Goal: Task Accomplishment & Management: Complete application form

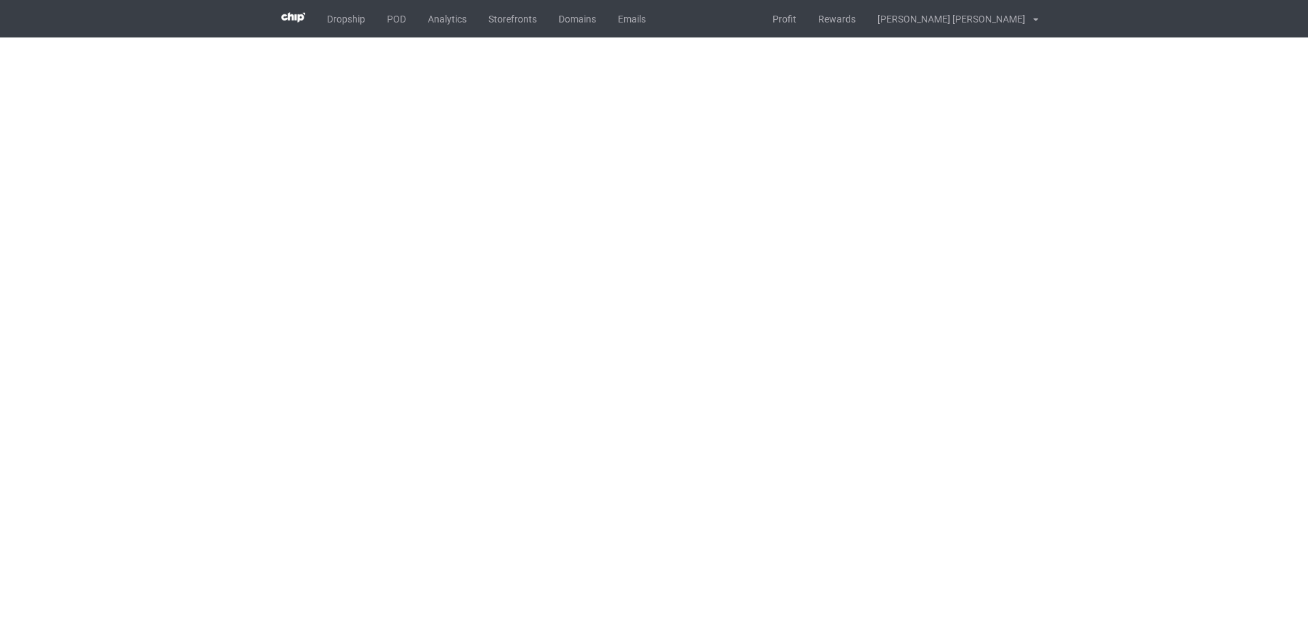
click at [732, 29] on div "Dropship POD Analytics Storefronts Domains Emails Profit Rewards [PERSON_NAME] …" at bounding box center [655, 18] width 768 height 37
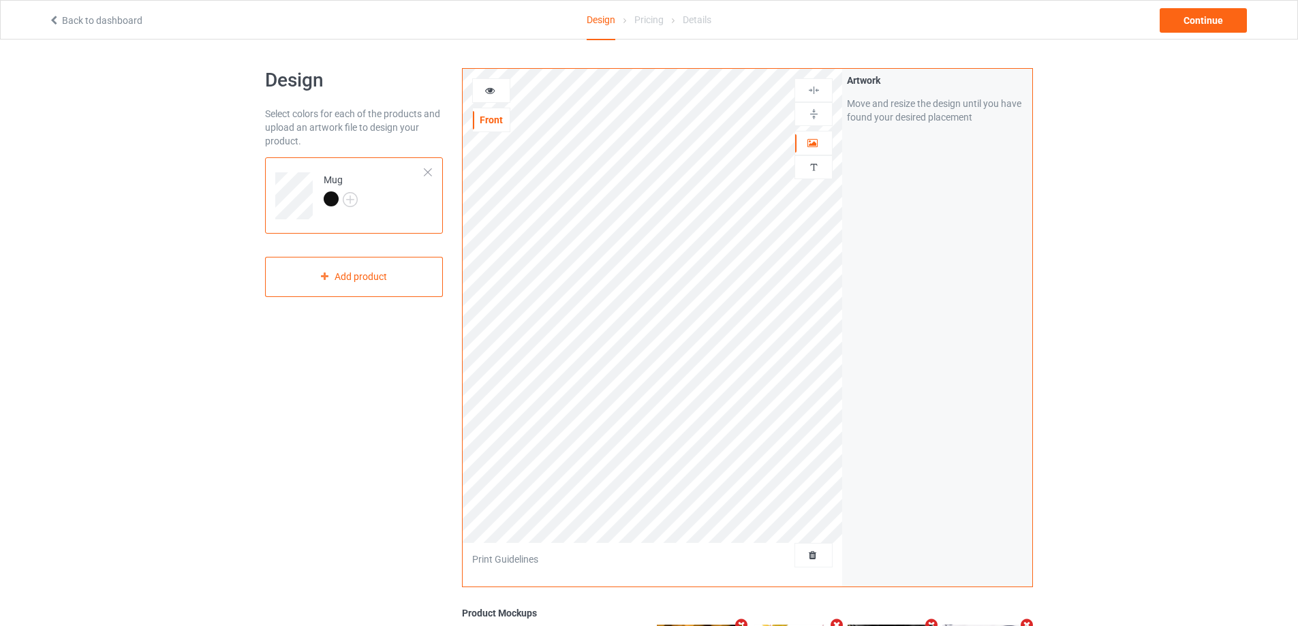
click at [362, 416] on div "Design Select colors for each of the products and upload an artwork file to des…" at bounding box center [354, 461] width 197 height 804
click at [377, 273] on div "Add product" at bounding box center [354, 277] width 178 height 40
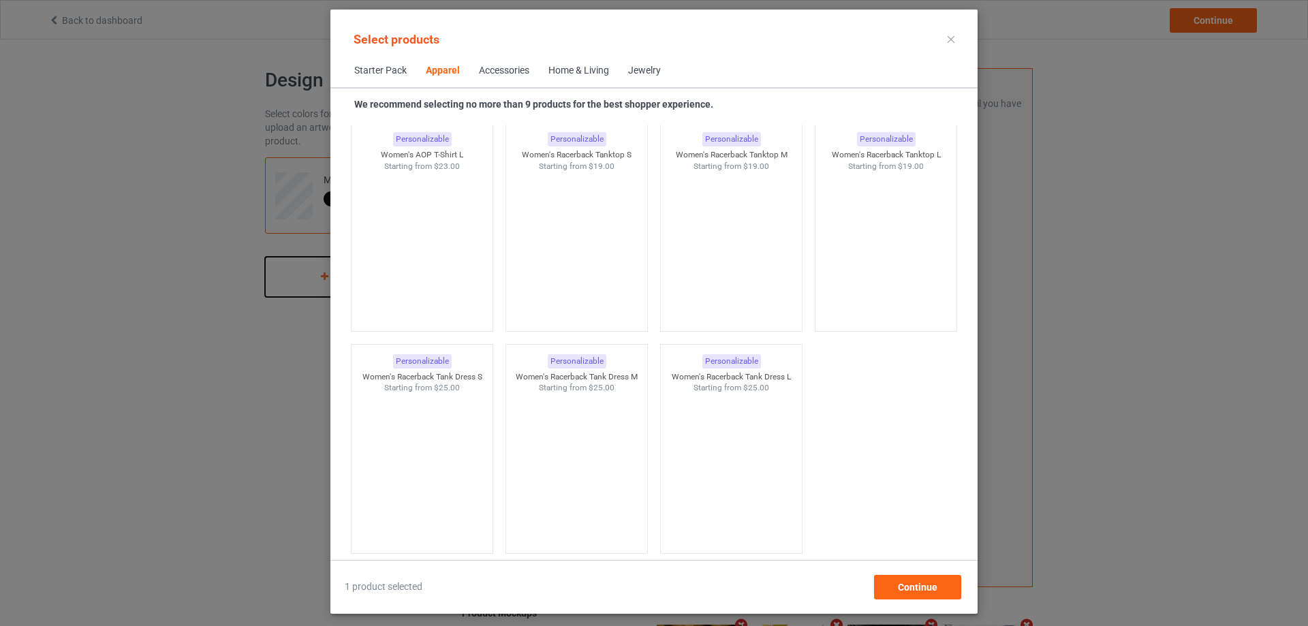
scroll to position [2779, 0]
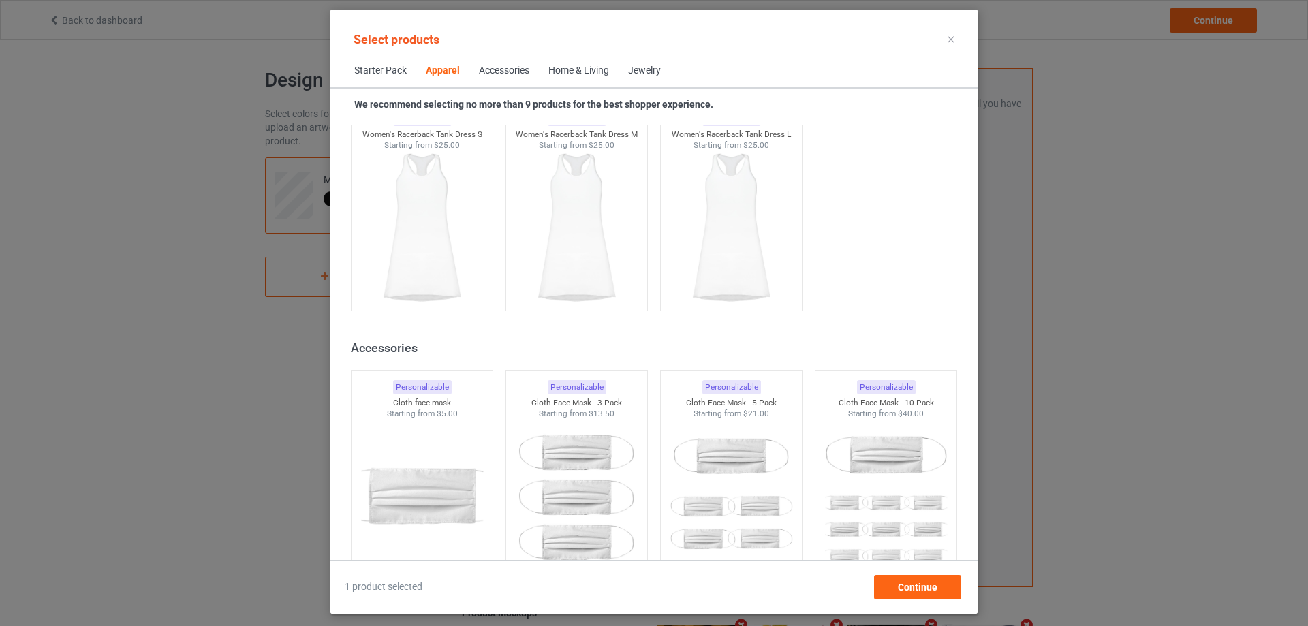
click at [499, 72] on div "Accessories" at bounding box center [504, 71] width 50 height 14
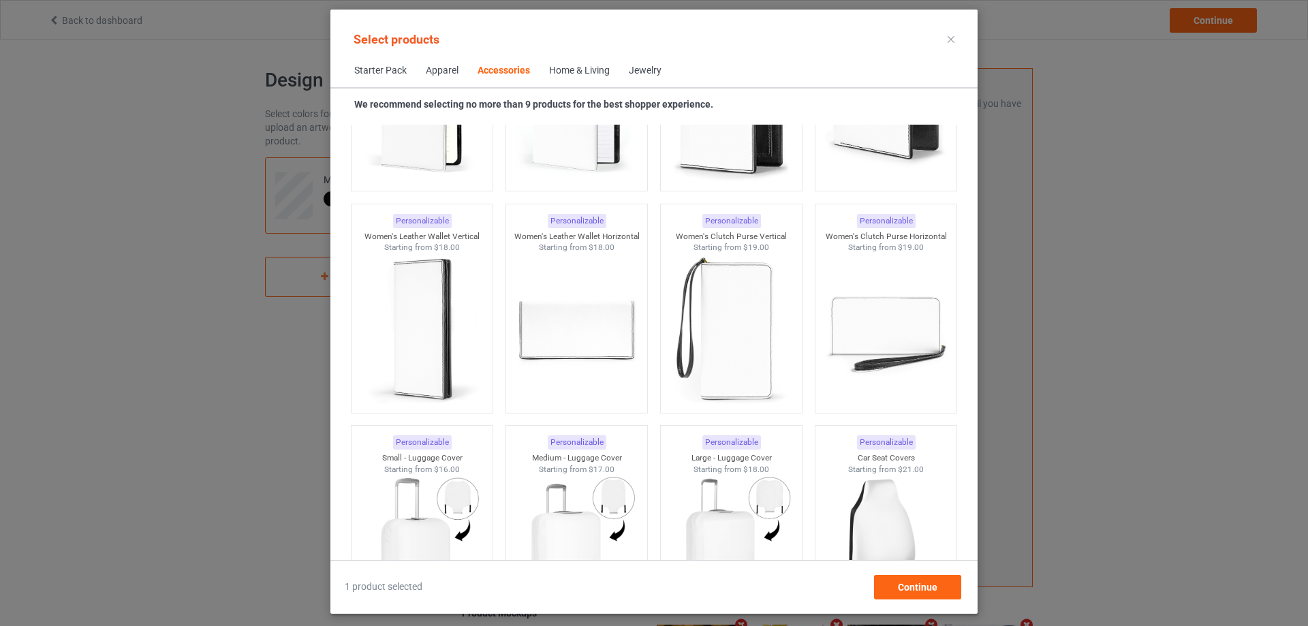
scroll to position [6060, 0]
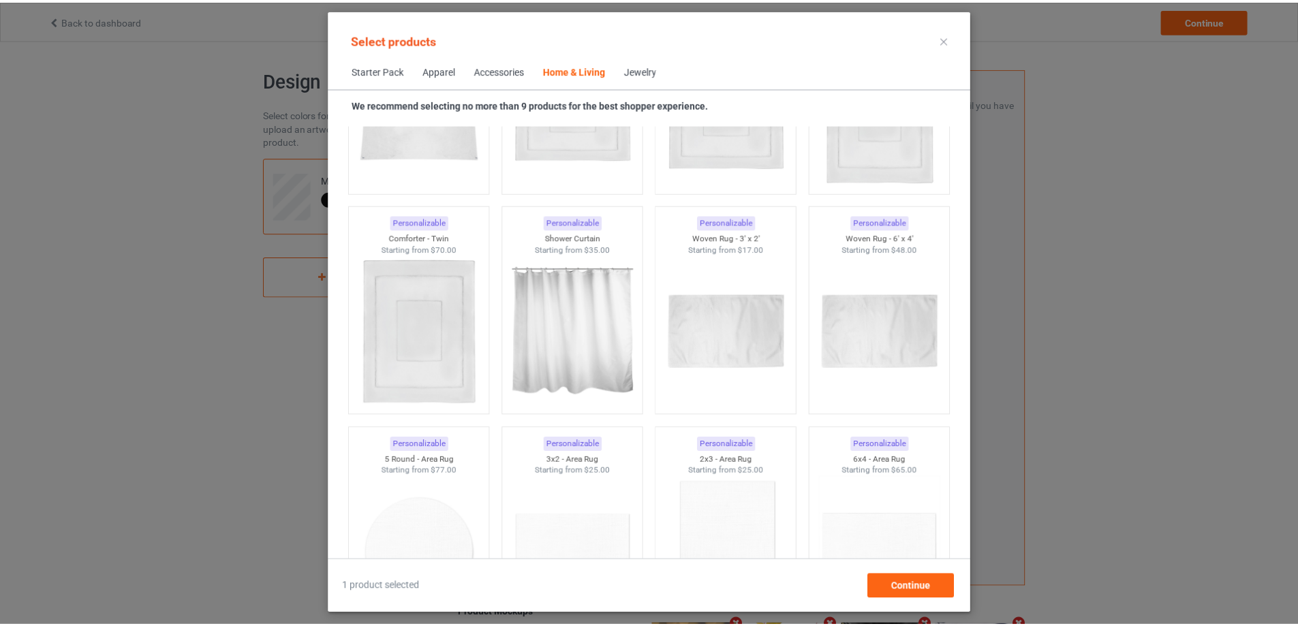
scroll to position [7537, 0]
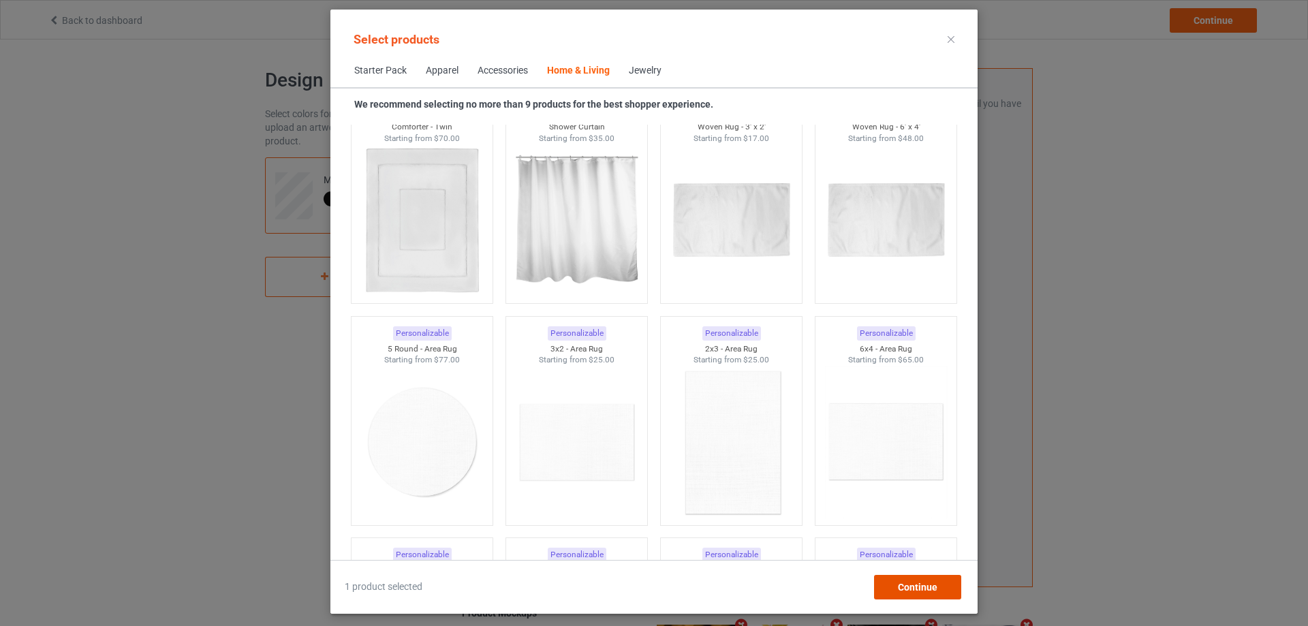
click at [925, 585] on span "Continue" at bounding box center [918, 587] width 40 height 11
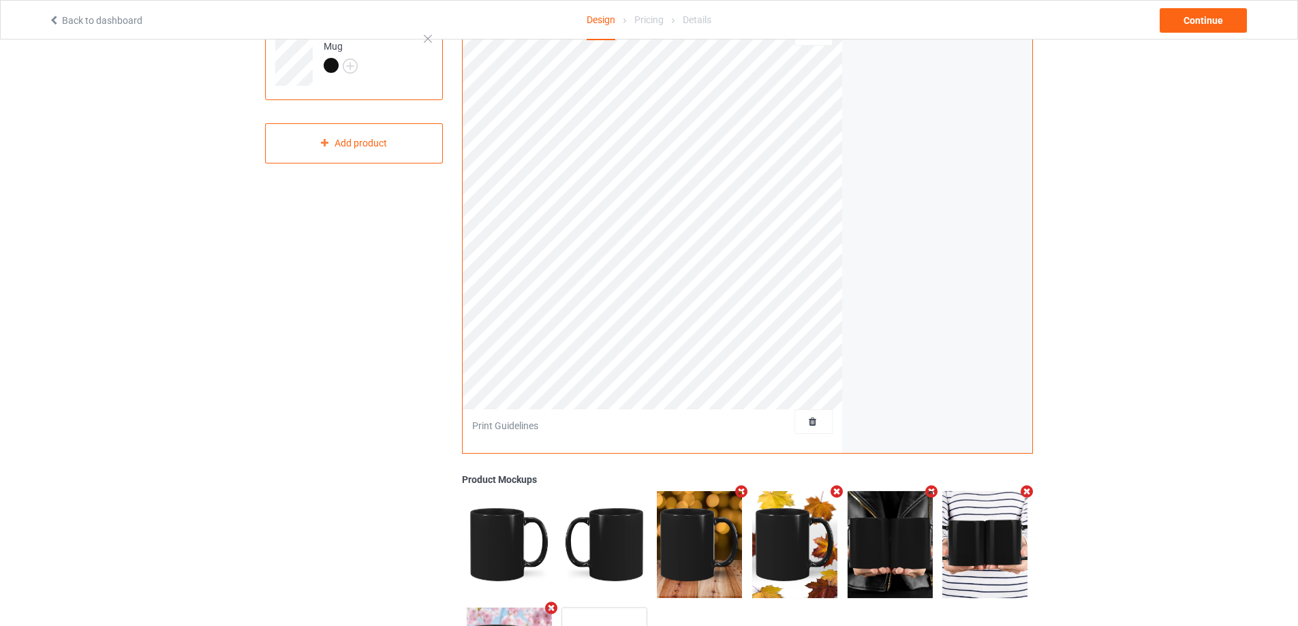
scroll to position [29, 0]
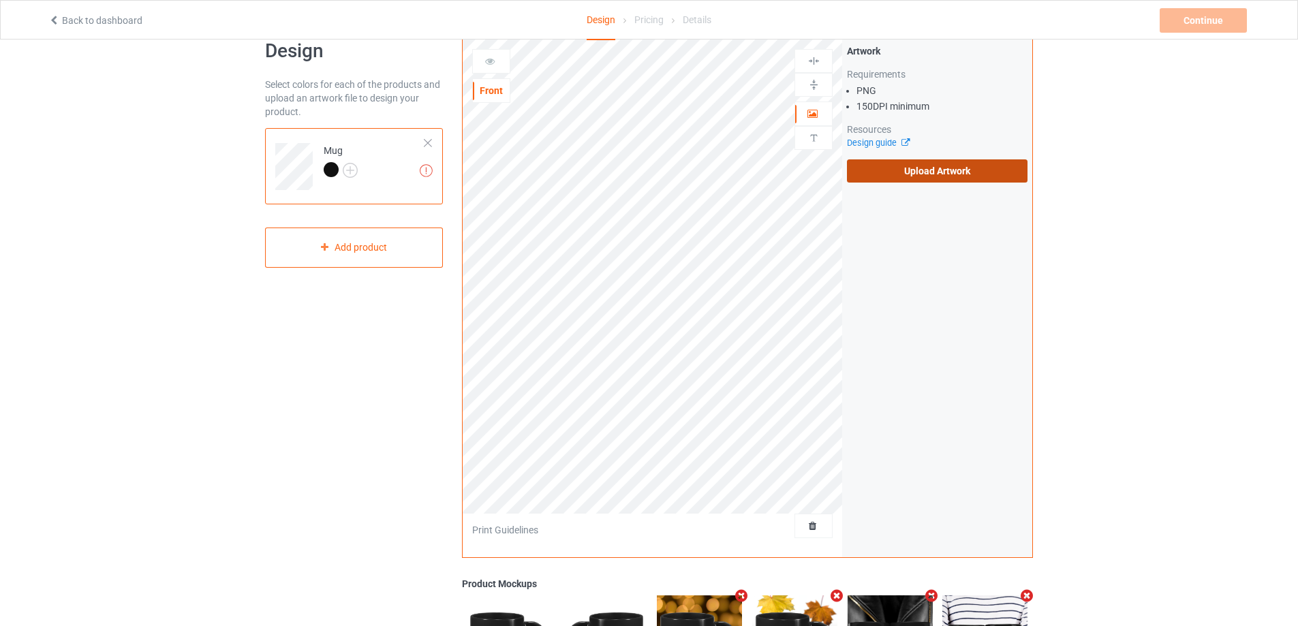
click at [903, 174] on label "Upload Artwork" at bounding box center [937, 170] width 181 height 23
click at [0, 0] on input "Upload Artwork" at bounding box center [0, 0] width 0 height 0
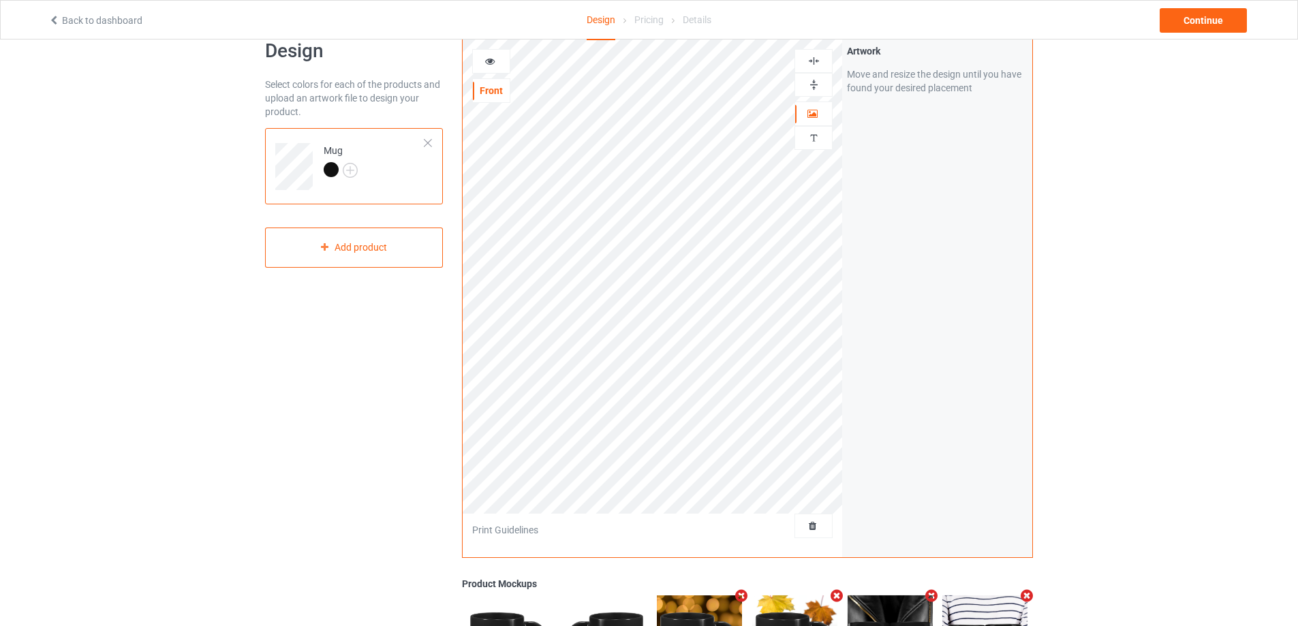
click at [1092, 279] on div "Design Select colors for each of the products and upload an artwork file to des…" at bounding box center [649, 431] width 1298 height 842
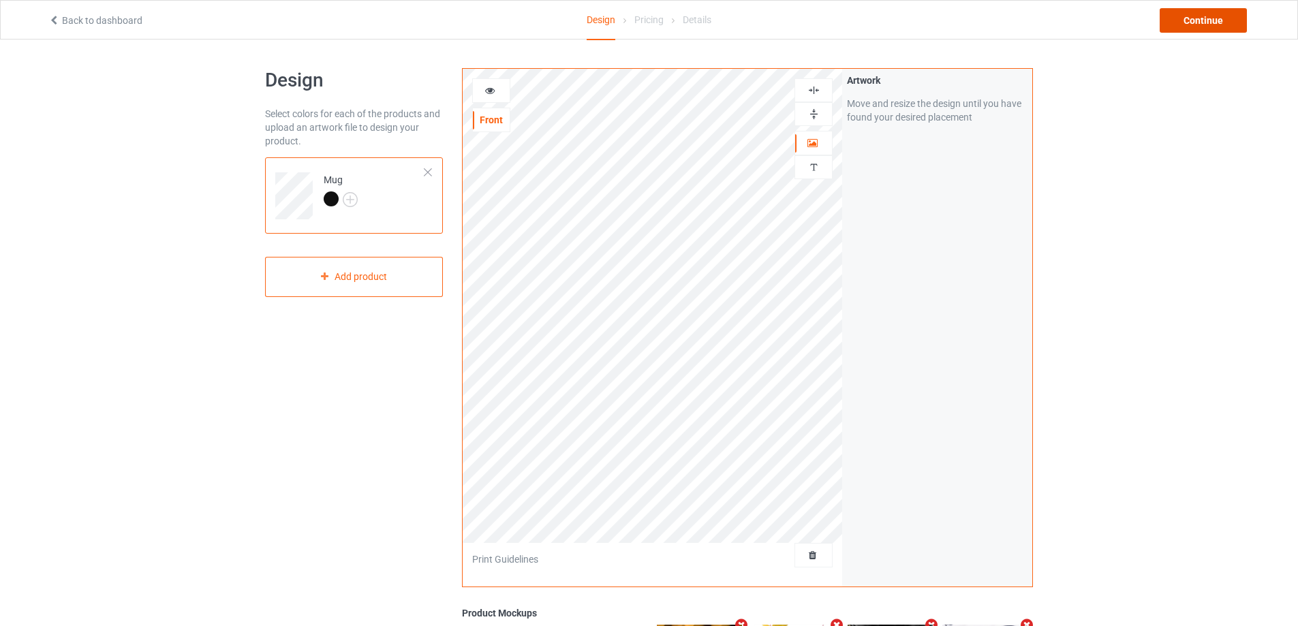
click at [1193, 21] on div "Continue" at bounding box center [1203, 20] width 87 height 25
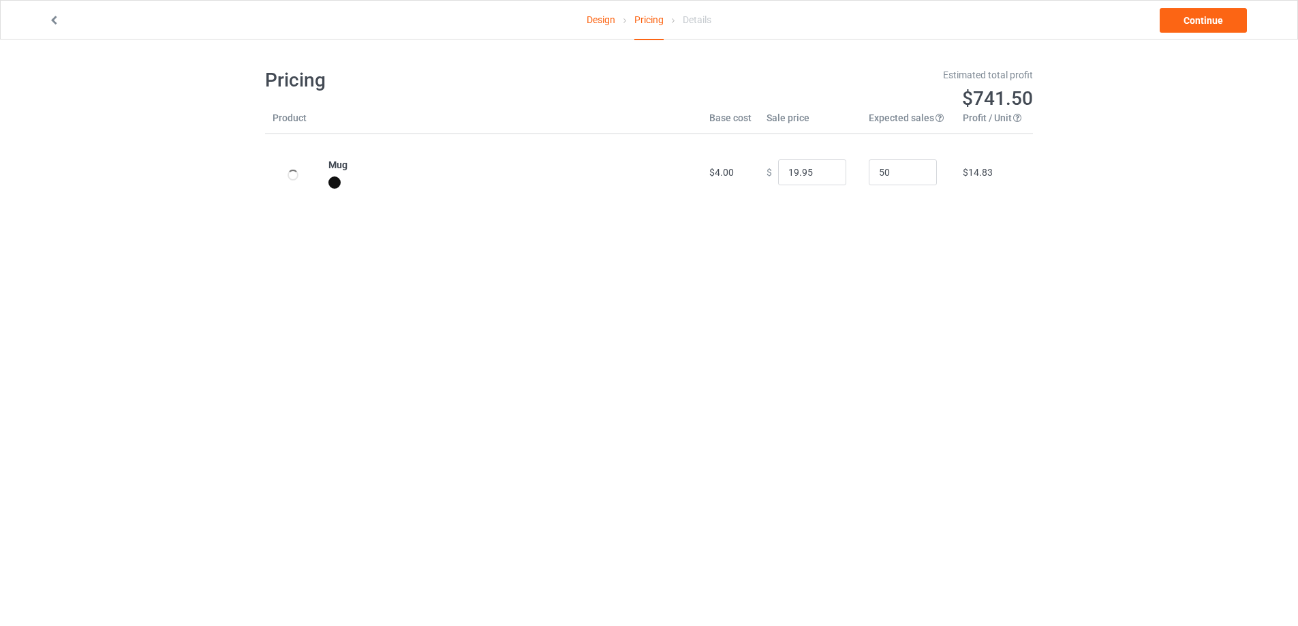
click at [1179, 194] on div "Design Pricing Details Continue Pricing Estimated total profit $741.50 Product …" at bounding box center [649, 140] width 1298 height 200
click at [1189, 20] on link "Continue" at bounding box center [1203, 20] width 87 height 25
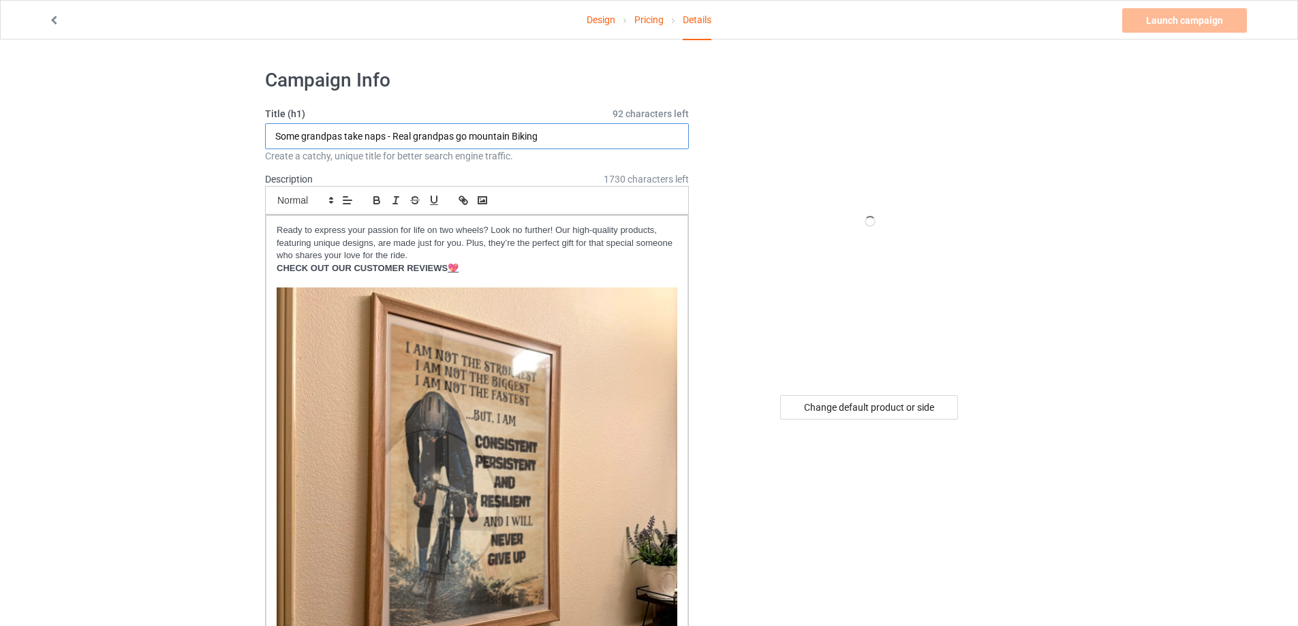
click at [501, 133] on input "Some grandpas take naps - Real grandpas go mountain Biking" at bounding box center [477, 136] width 424 height 26
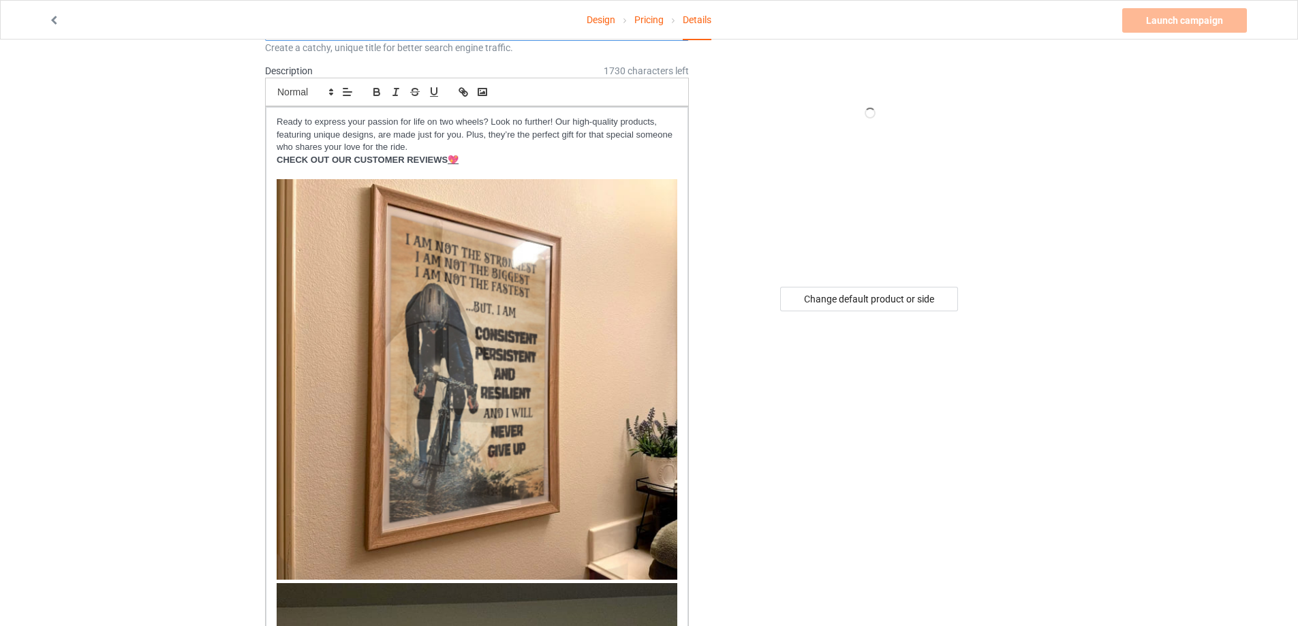
scroll to position [227, 0]
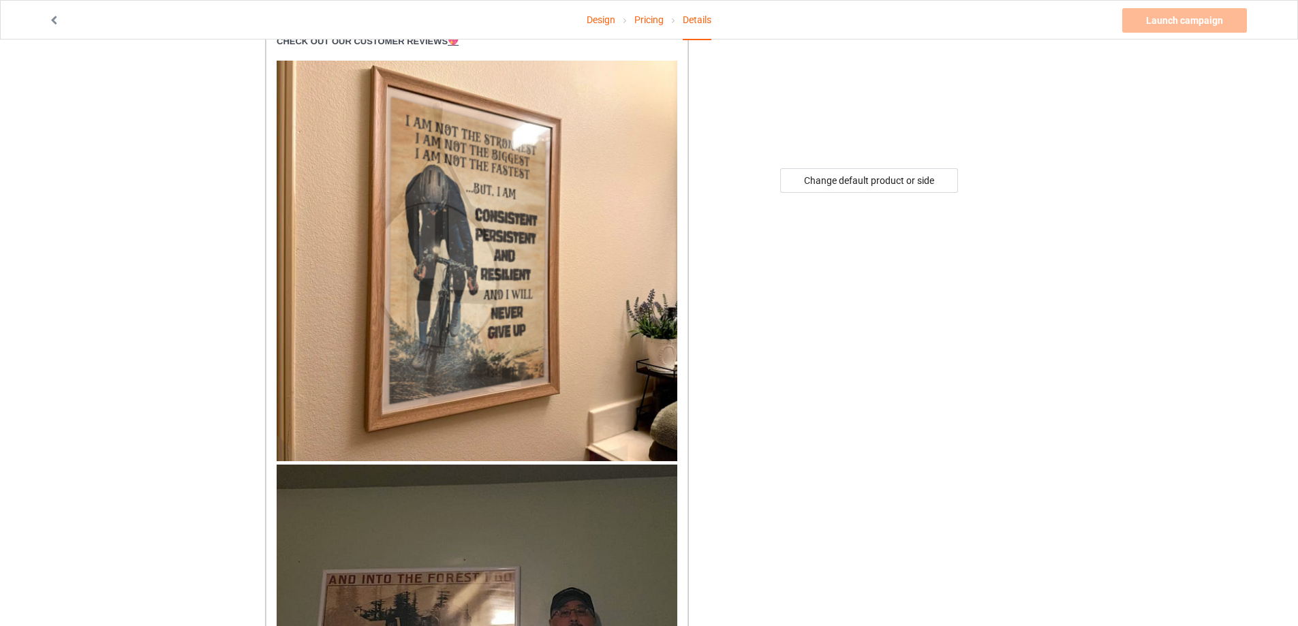
type input "All men are created equal - only the best can still run in their [DEMOGRAPHIC_D…"
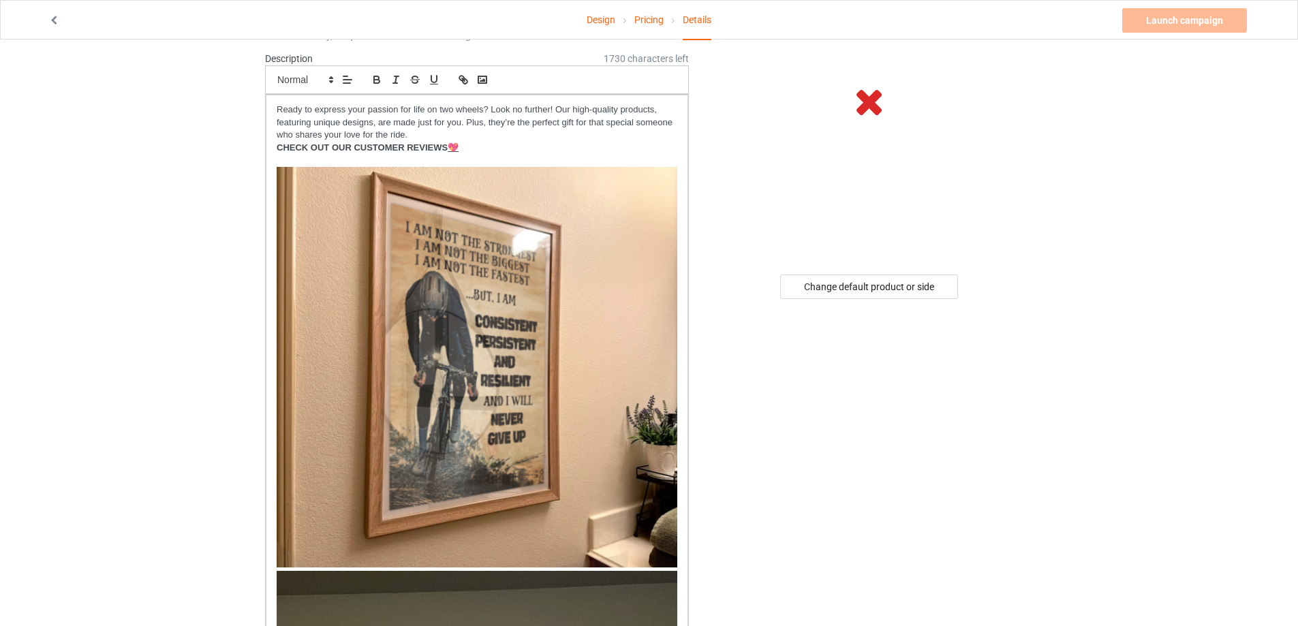
scroll to position [0, 0]
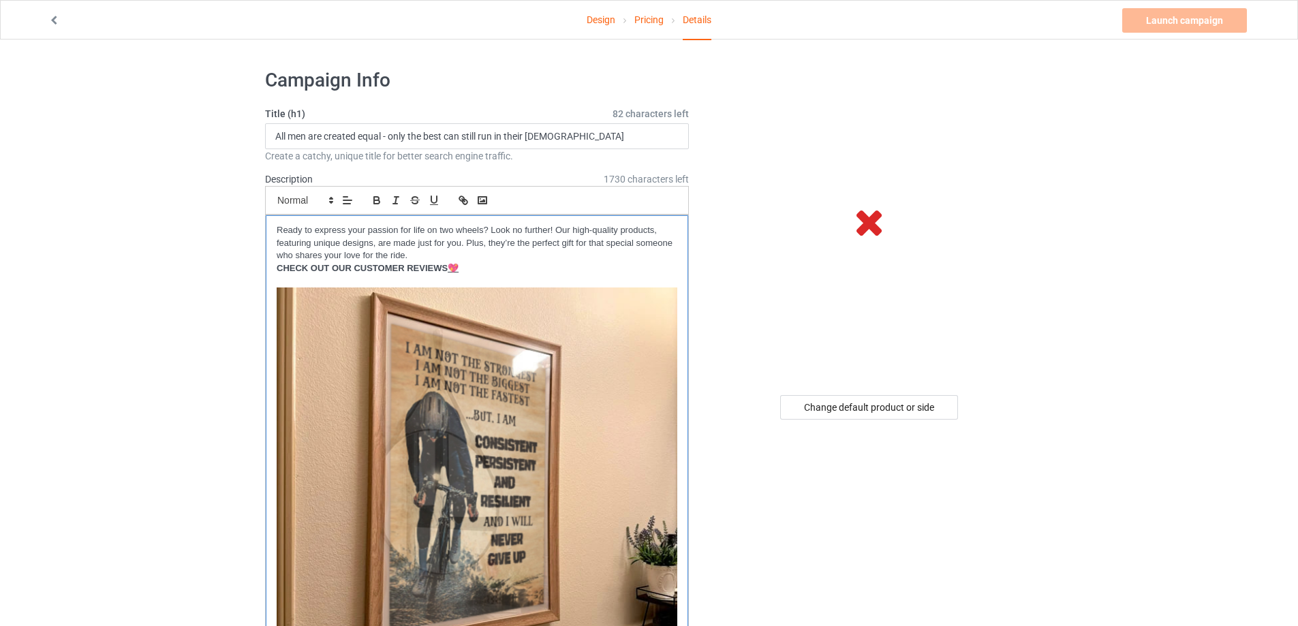
click at [544, 230] on p "Ready to express your passion for life on two wheels? Look no further! Our high…" at bounding box center [477, 243] width 401 height 38
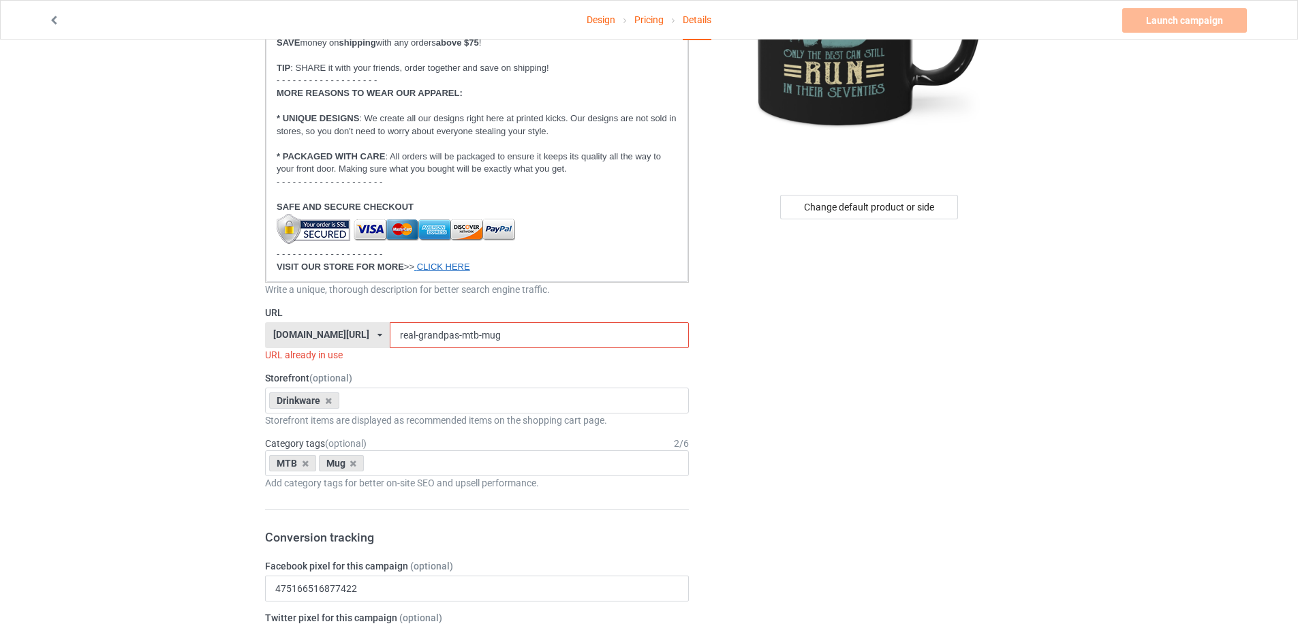
scroll to position [227, 0]
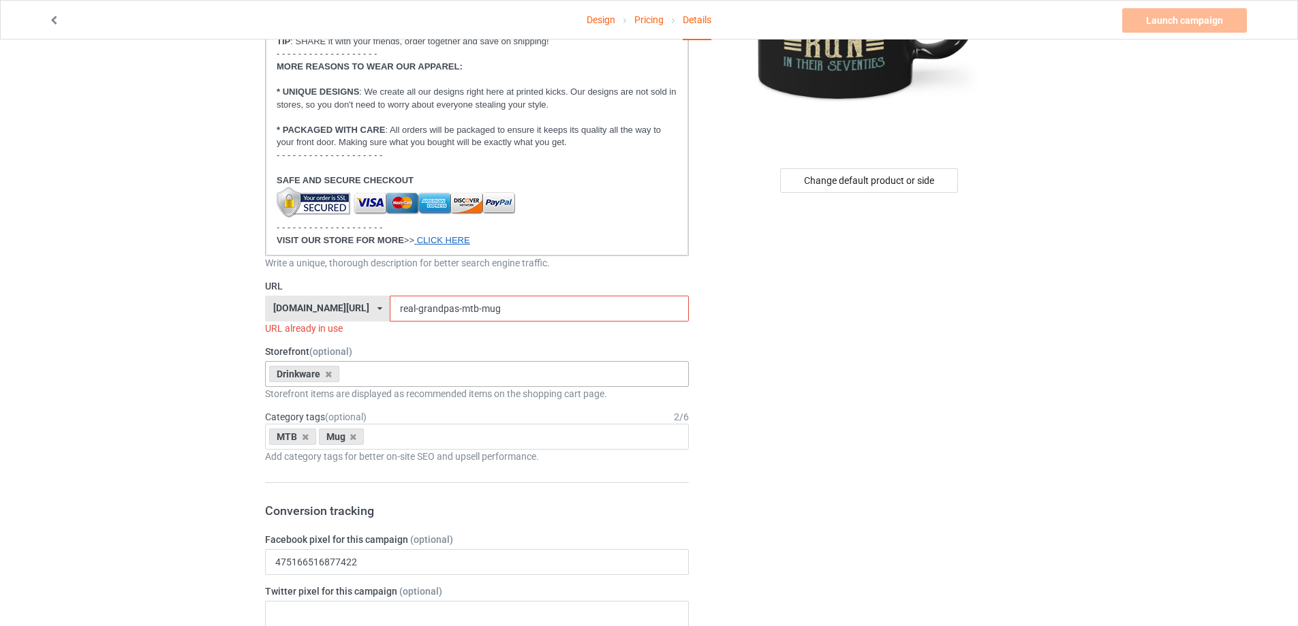
drag, startPoint x: 328, startPoint y: 375, endPoint x: 384, endPoint y: 377, distance: 55.2
click at [382, 377] on div "Drinkware Vintage MTB Vintage Cyclist Apparel Men Collection Old Man Loves Cycl…" at bounding box center [477, 374] width 424 height 26
click at [343, 306] on div "[DOMAIN_NAME][URL]" at bounding box center [321, 308] width 96 height 10
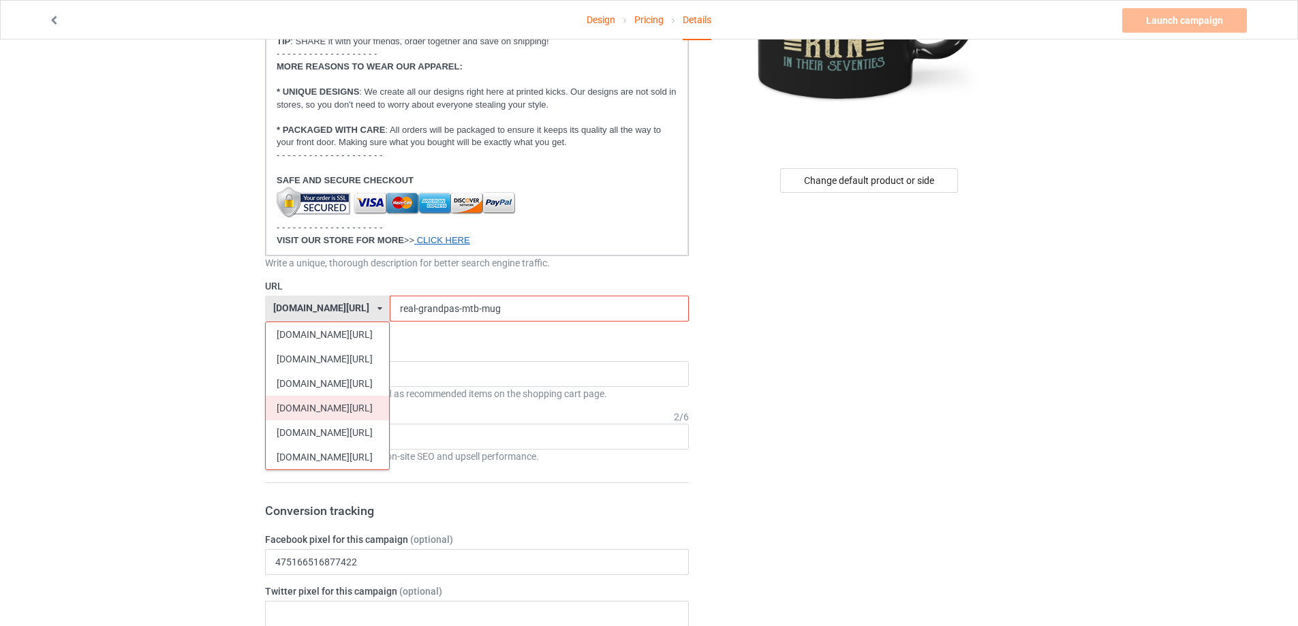
click at [322, 406] on div "[DOMAIN_NAME][URL]" at bounding box center [327, 408] width 123 height 25
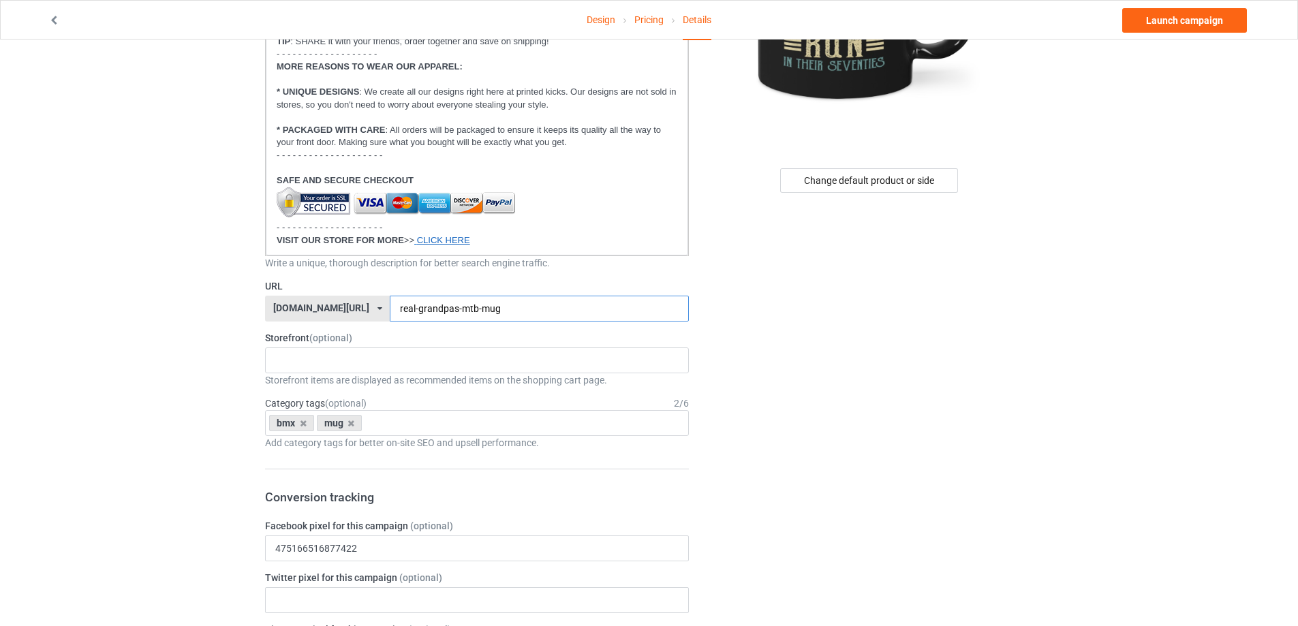
click at [465, 309] on input "real-grandpas-mtb-mug" at bounding box center [539, 309] width 298 height 26
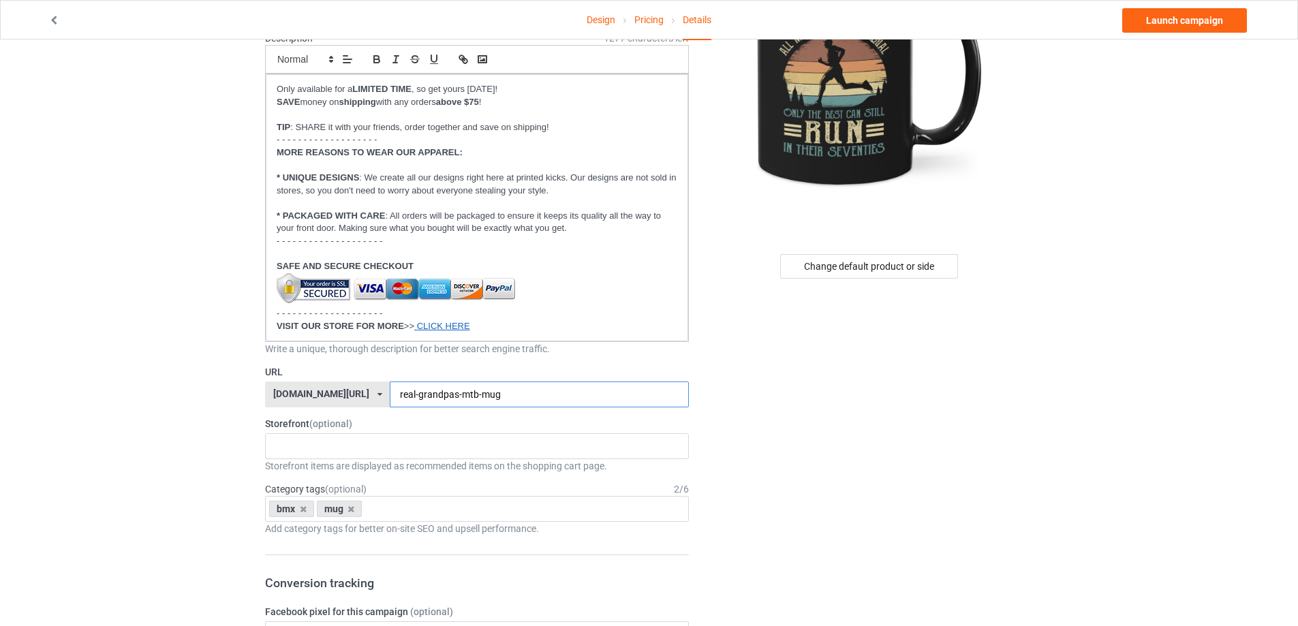
scroll to position [114, 0]
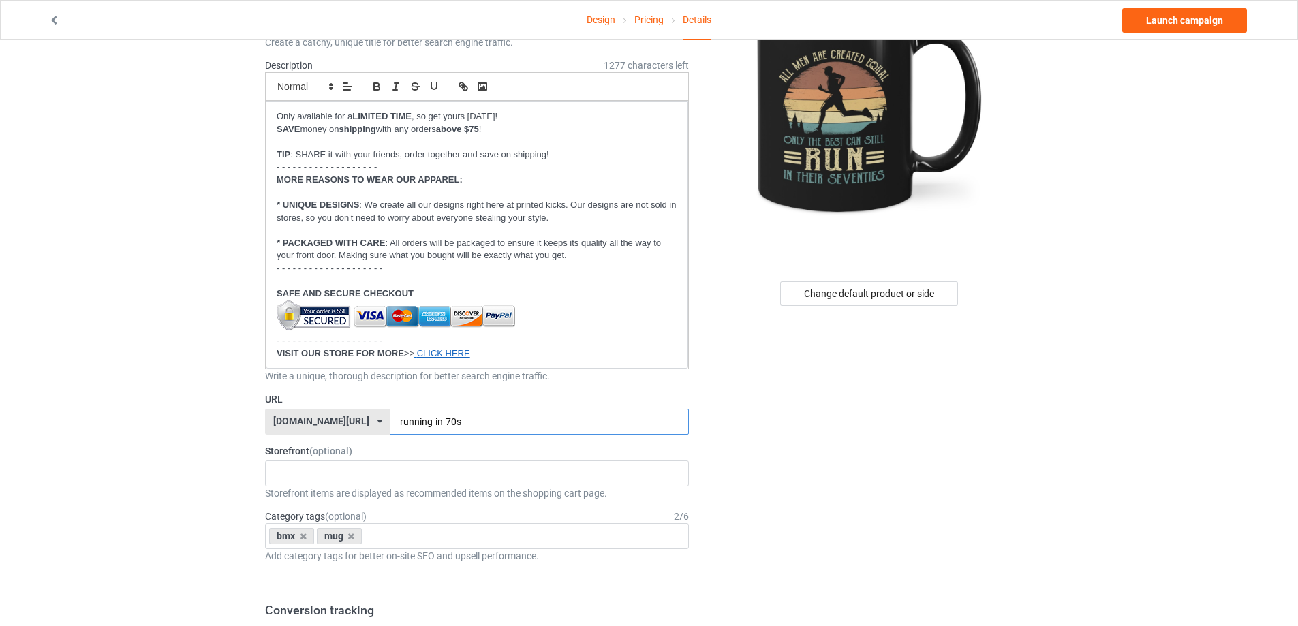
click at [390, 421] on input "running-in-70s" at bounding box center [539, 422] width 298 height 26
type input "still-run-in-70s"
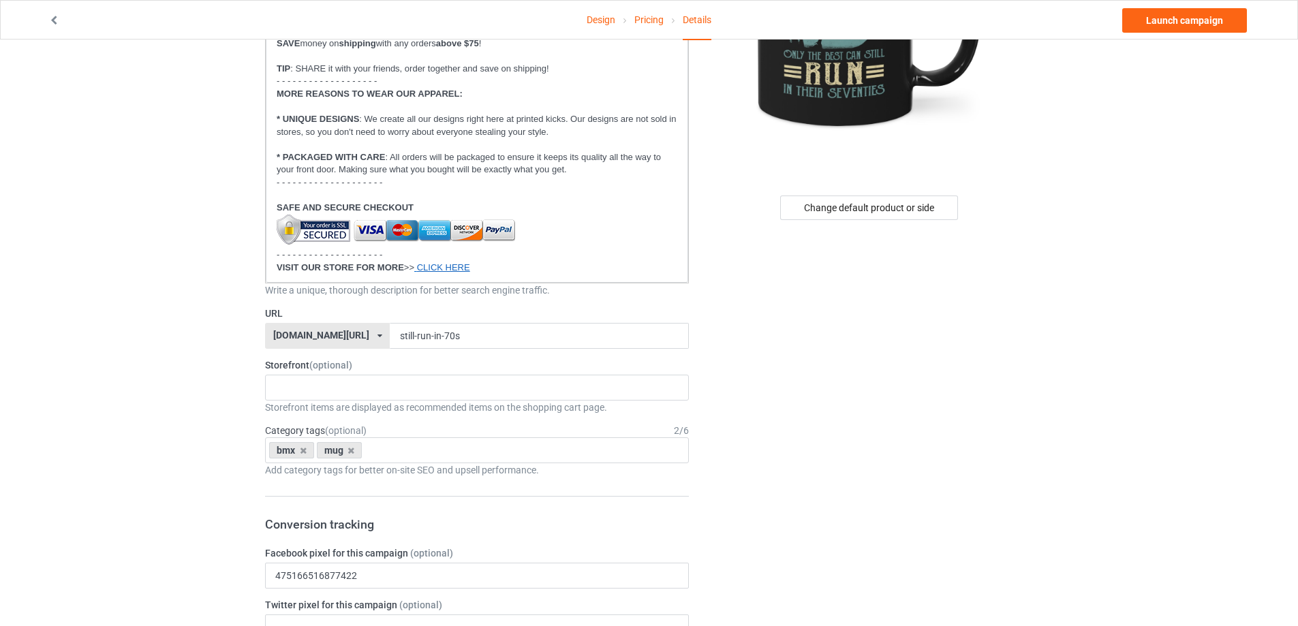
scroll to position [227, 0]
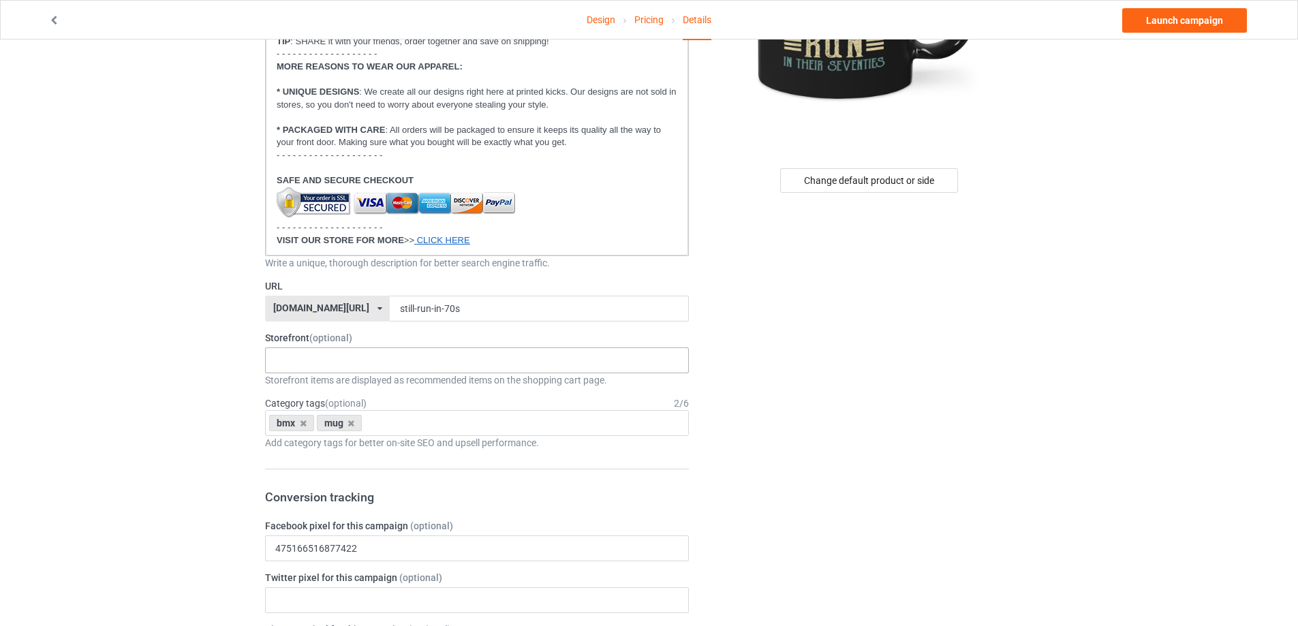
click at [279, 362] on input "text" at bounding box center [285, 361] width 21 height 12
type input "running"
click at [343, 375] on div "Running Store" at bounding box center [477, 385] width 422 height 25
click at [188, 441] on div "Design Pricing Details Launch campaign Campaign Info Title (h1) 82 characters l…" at bounding box center [649, 624] width 1298 height 1622
click at [301, 424] on icon at bounding box center [303, 423] width 7 height 9
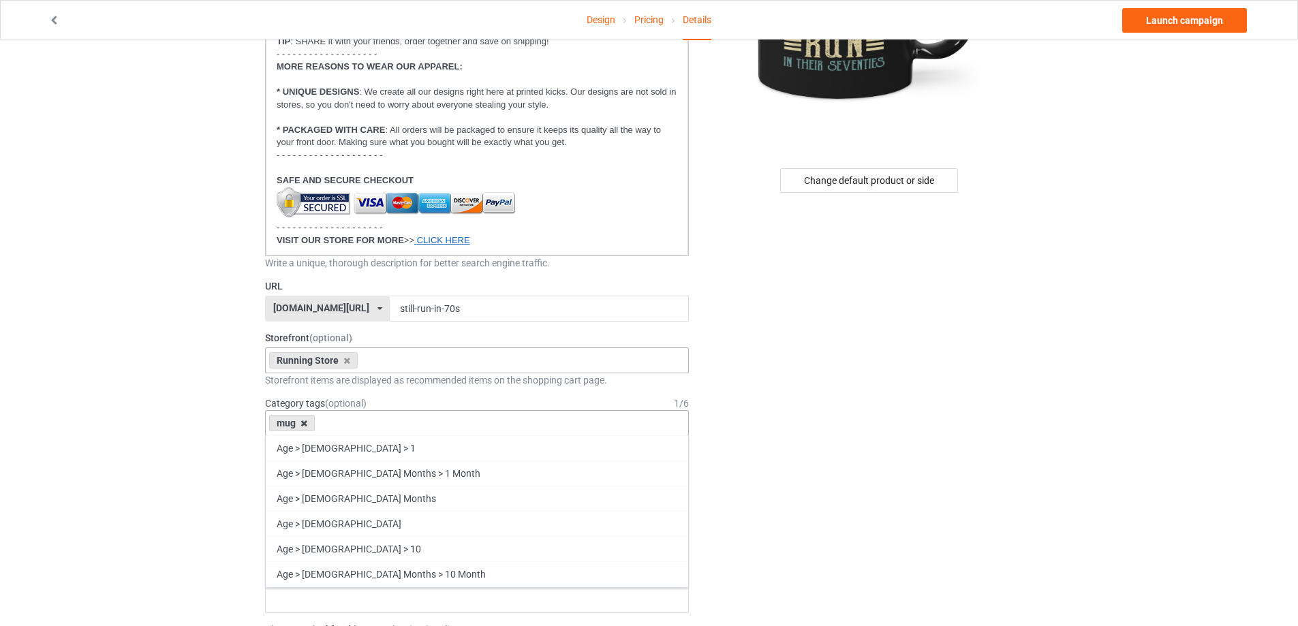
click at [303, 424] on icon at bounding box center [303, 423] width 7 height 9
click at [337, 421] on div "Age > [DEMOGRAPHIC_DATA] > 1 Age > [DEMOGRAPHIC_DATA] Months > 1 Month Age > [D…" at bounding box center [477, 423] width 424 height 26
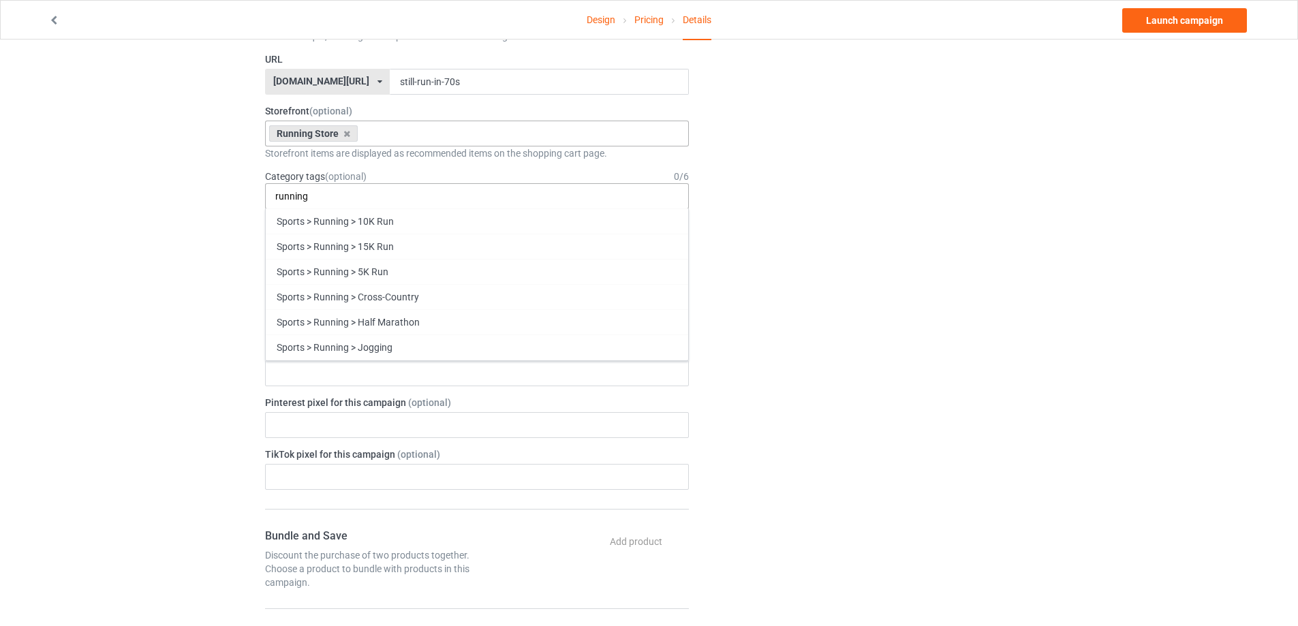
scroll to position [454, 0]
type input "running"
click at [386, 320] on div "Running" at bounding box center [477, 322] width 422 height 25
paste input "running"
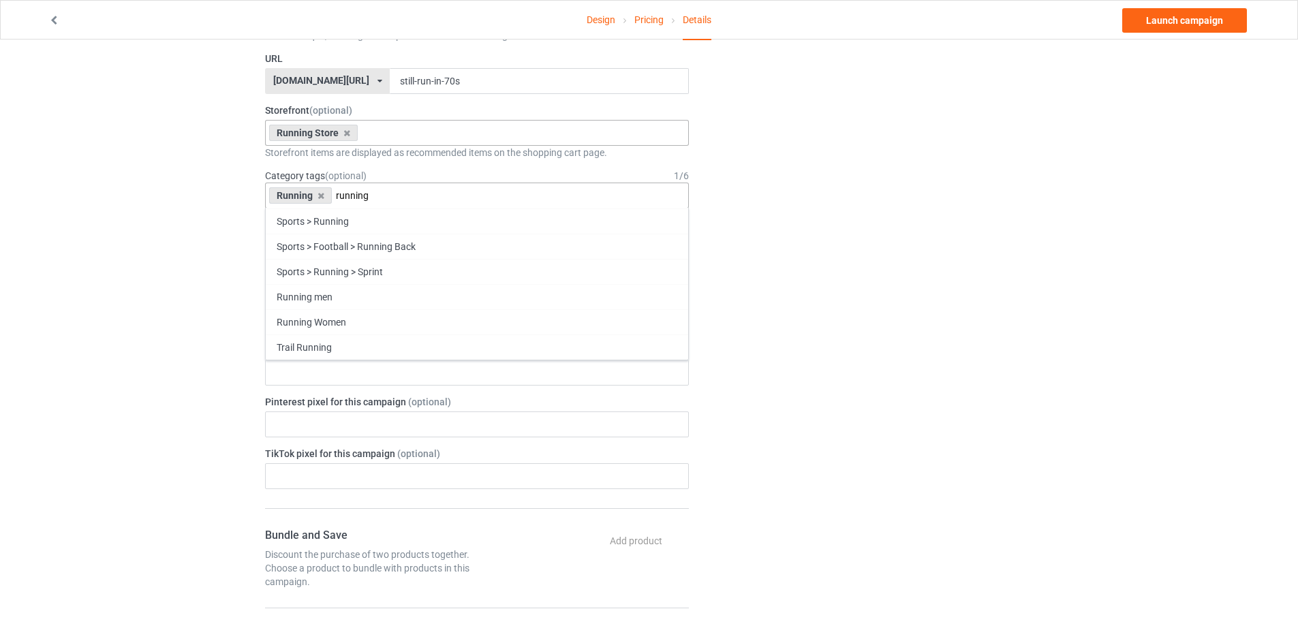
scroll to position [125, 0]
type input "running"
click at [344, 350] on div "Running men" at bounding box center [477, 347] width 422 height 25
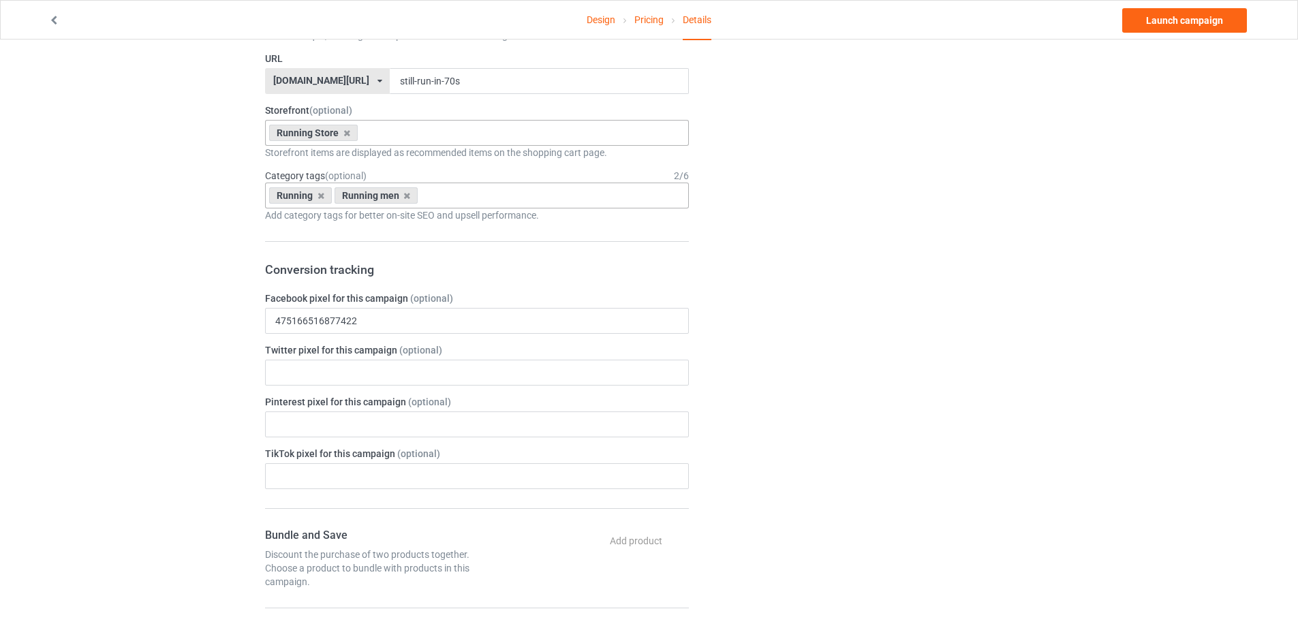
click at [963, 341] on div "Change default product or side" at bounding box center [870, 396] width 344 height 1584
drag, startPoint x: 407, startPoint y: 322, endPoint x: 96, endPoint y: 326, distance: 311.4
click at [97, 308] on div "Design Pricing Details Launch campaign Campaign Info Title (h1) 82 characters l…" at bounding box center [649, 396] width 1298 height 1622
paste input "1860316214768741"
type input "1860316214768741"
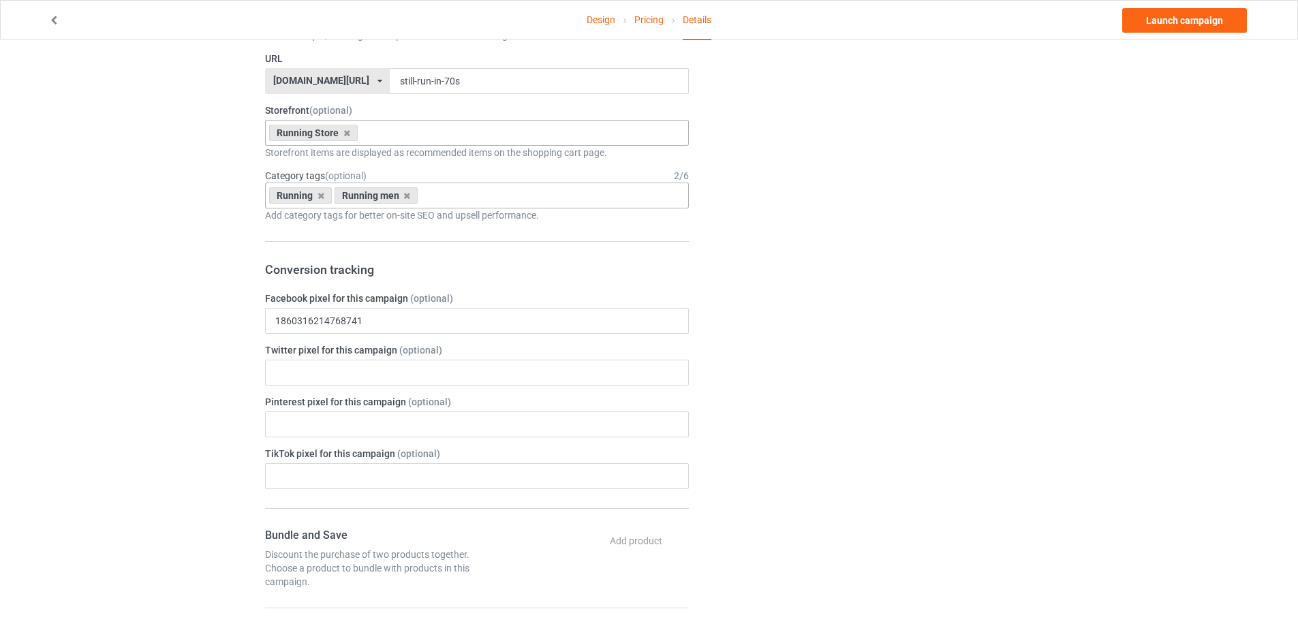
click at [896, 320] on div "Change default product or side" at bounding box center [870, 396] width 344 height 1584
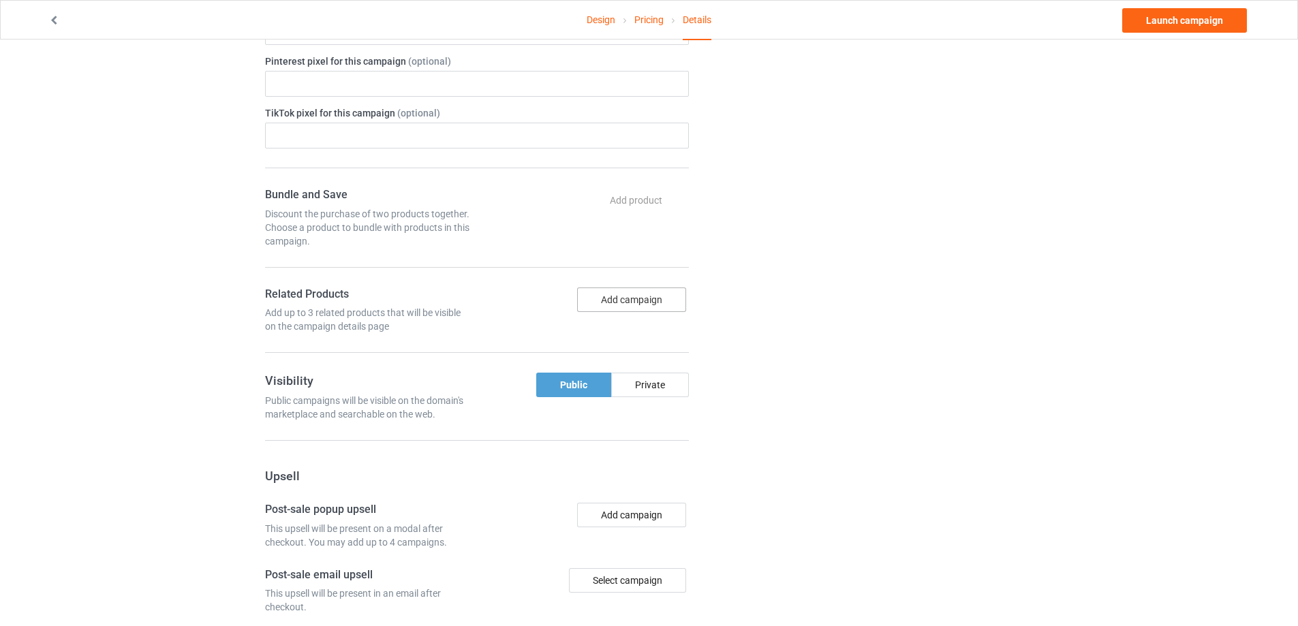
click at [662, 293] on button "Add campaign" at bounding box center [631, 300] width 109 height 25
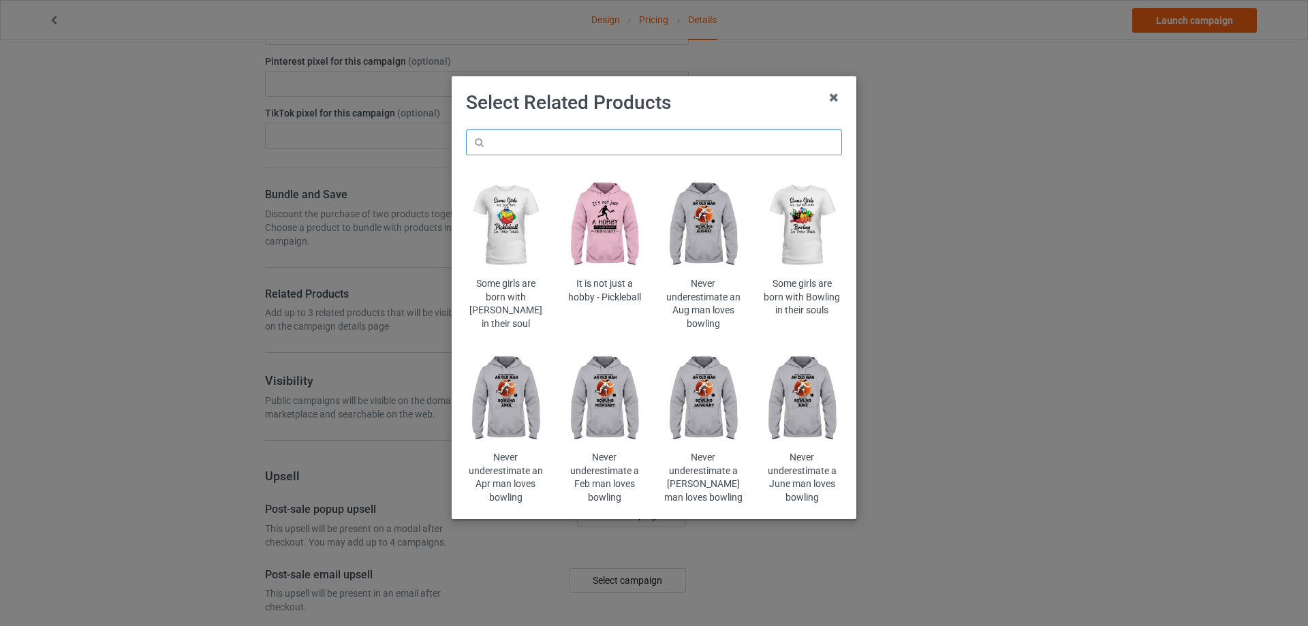
click at [696, 147] on input "text" at bounding box center [654, 142] width 376 height 26
paste input "1860316214768741"
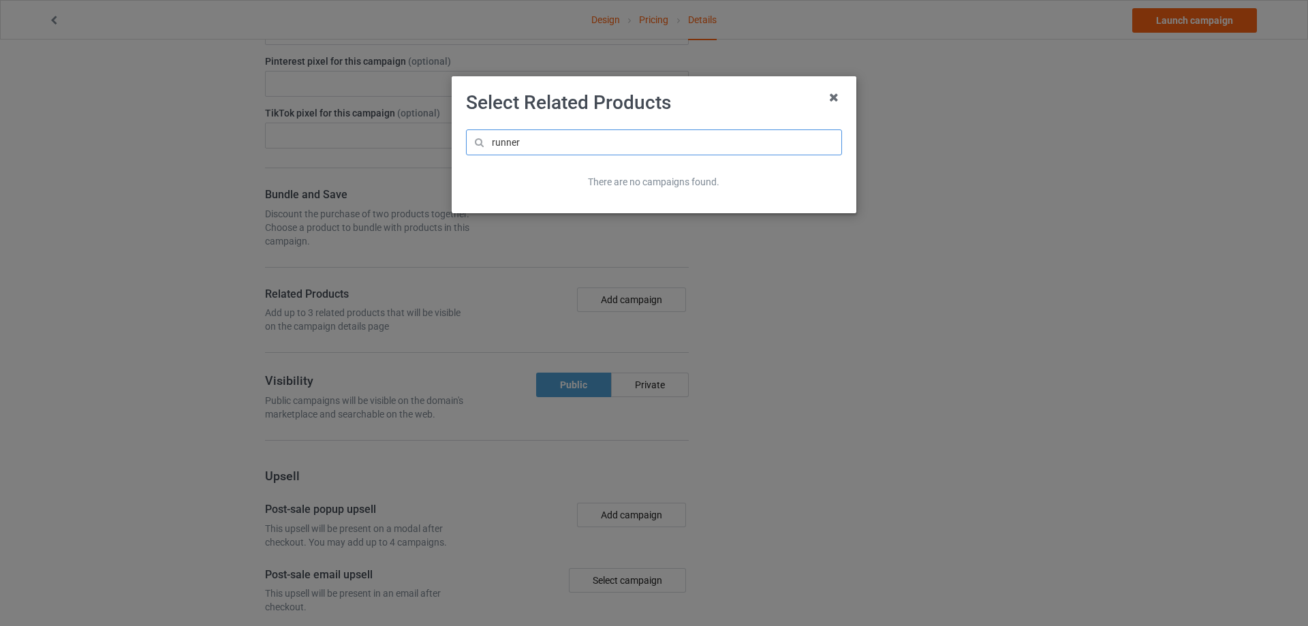
type input "runner"
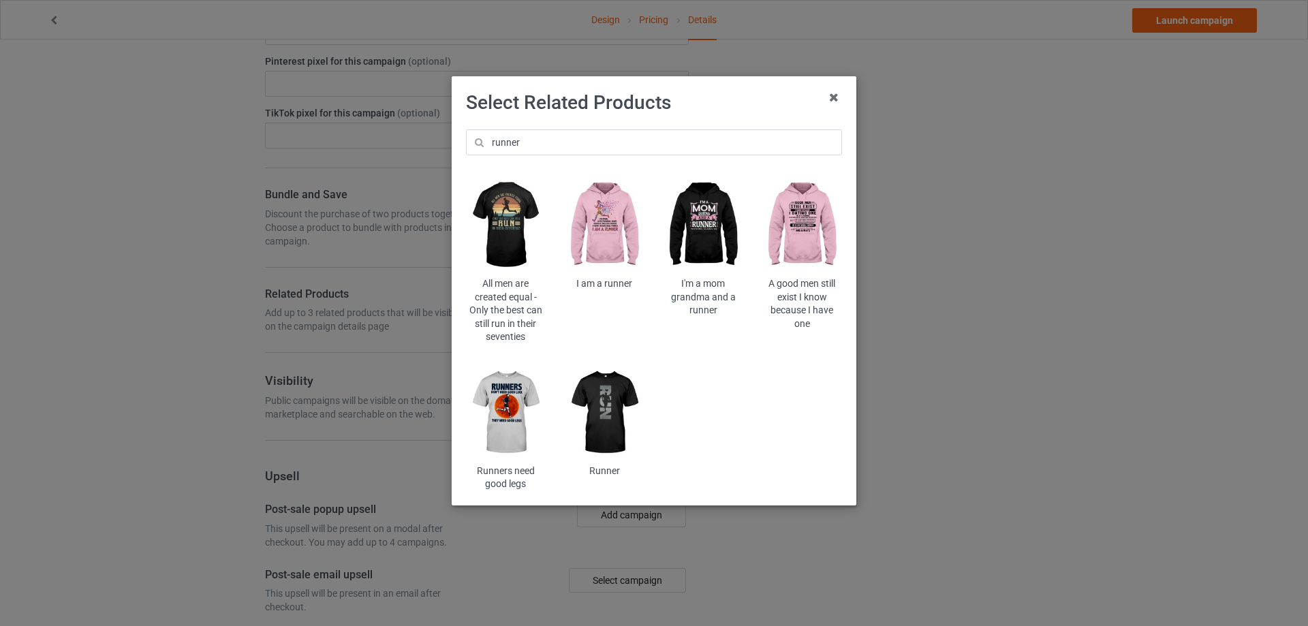
click at [503, 217] on img at bounding box center [506, 225] width 80 height 99
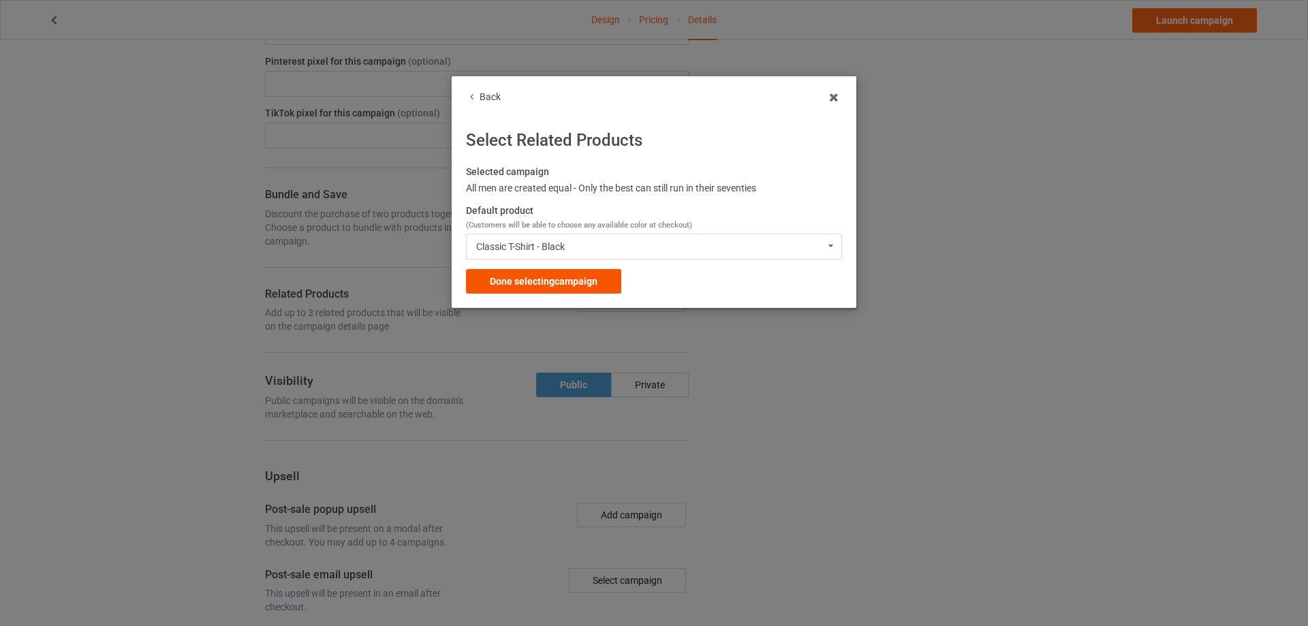
click at [570, 281] on span "Done selecting campaign" at bounding box center [544, 281] width 108 height 11
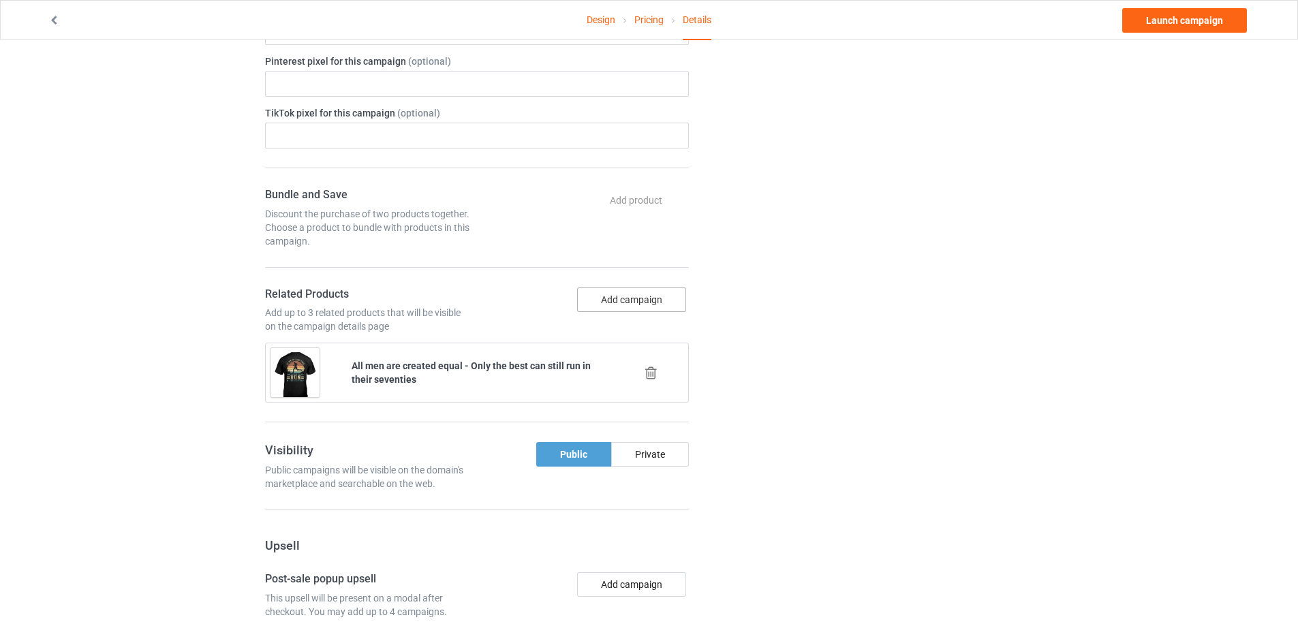
click at [652, 304] on button "Add campaign" at bounding box center [631, 300] width 109 height 25
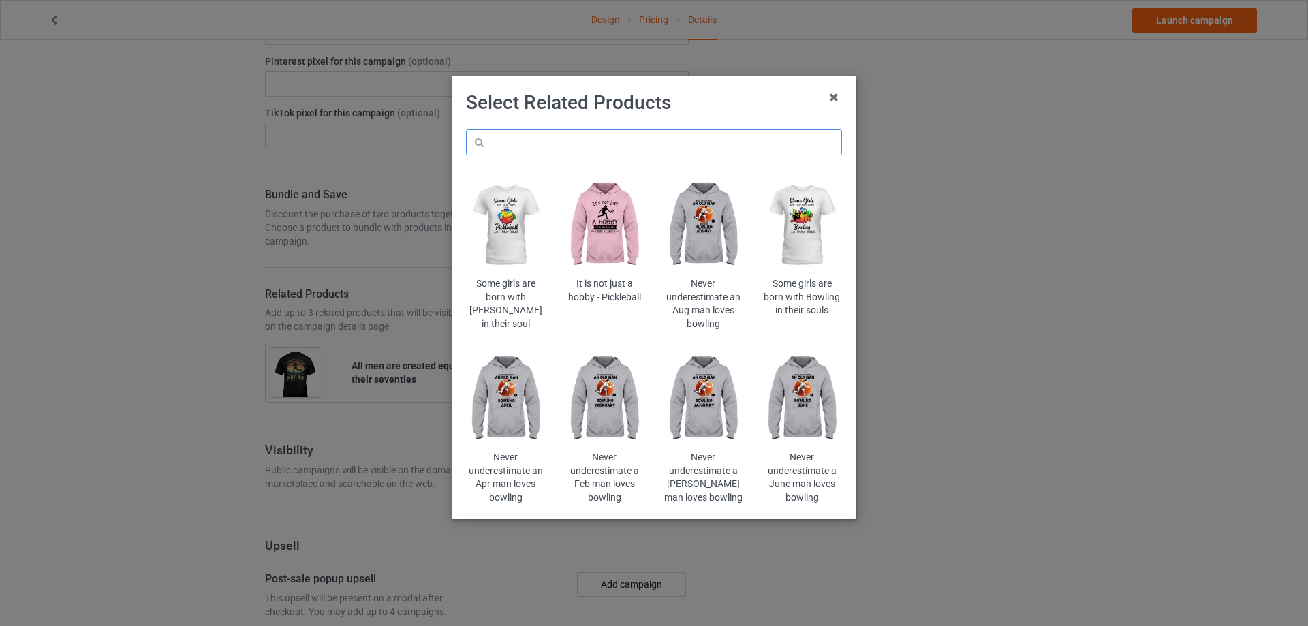
click at [711, 140] on input "text" at bounding box center [654, 142] width 376 height 26
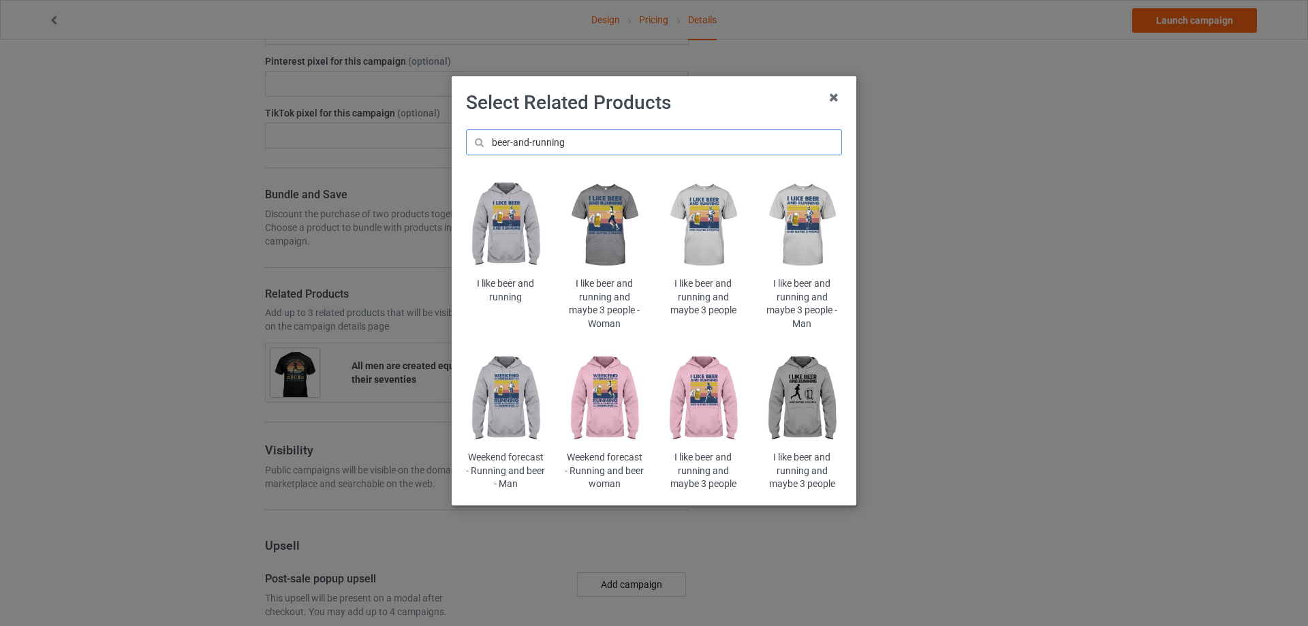
type input "beer-and-running"
click at [715, 216] on img at bounding box center [704, 225] width 80 height 99
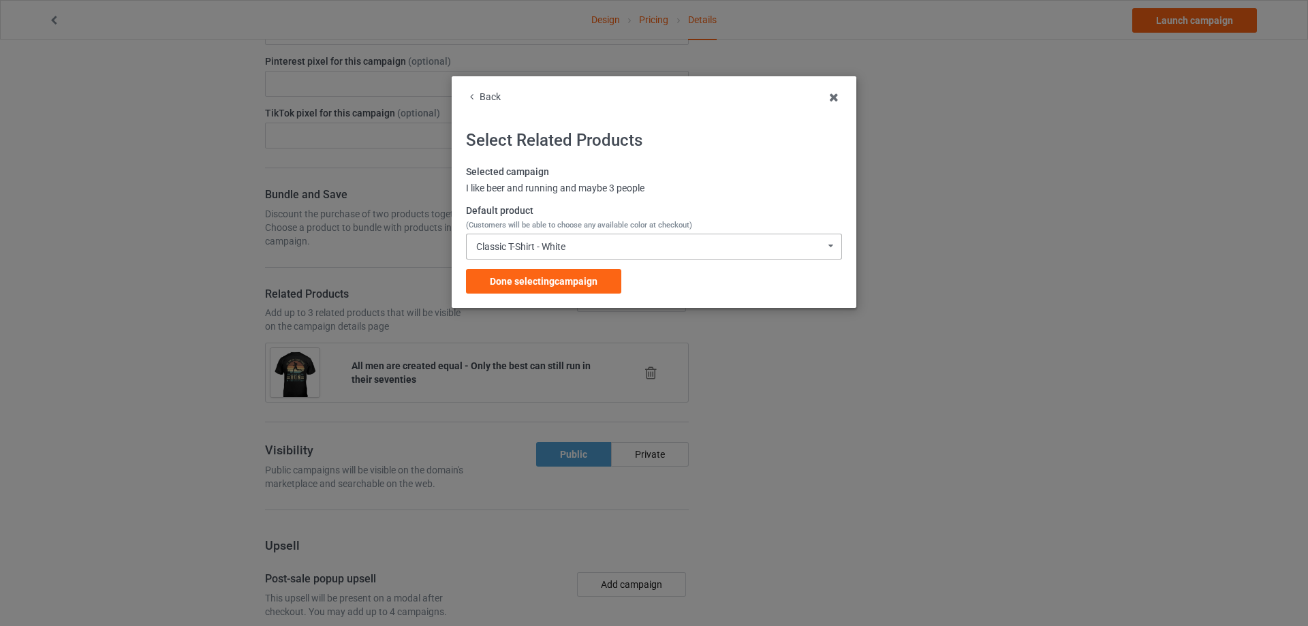
click at [593, 246] on div "Classic T-Shirt - White Classic T-Shirt - White Classic T-Shirt - Ash Classic T…" at bounding box center [654, 247] width 376 height 26
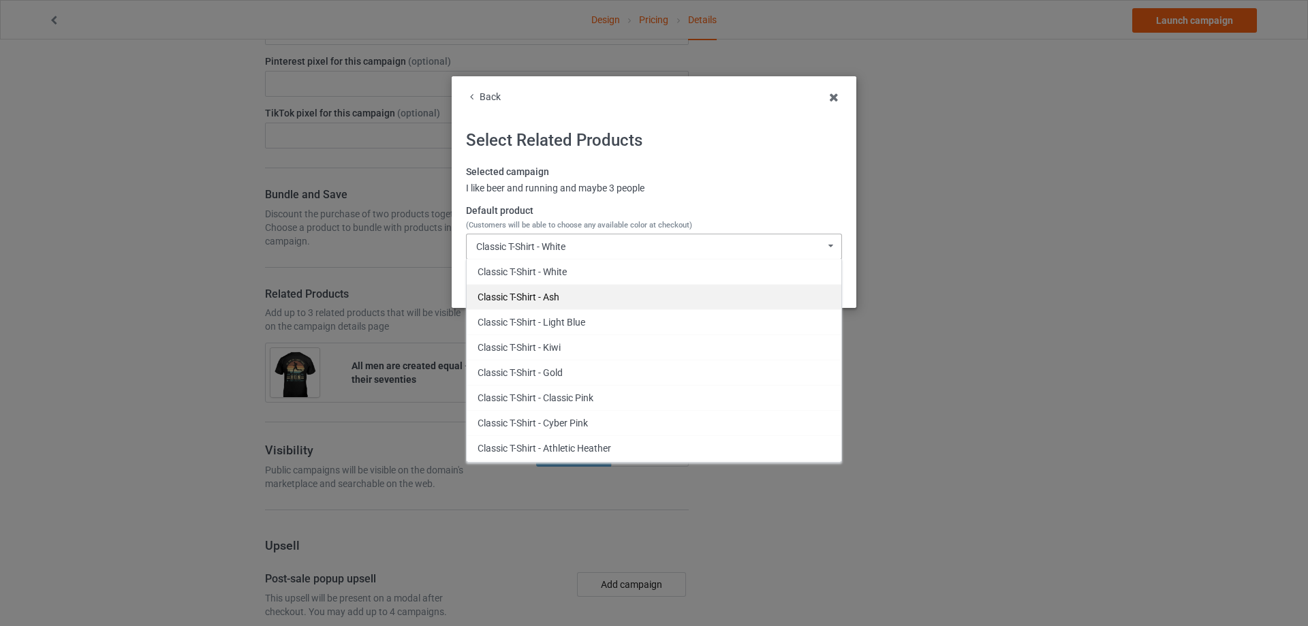
click at [574, 294] on div "Classic T-Shirt - Ash" at bounding box center [654, 296] width 375 height 25
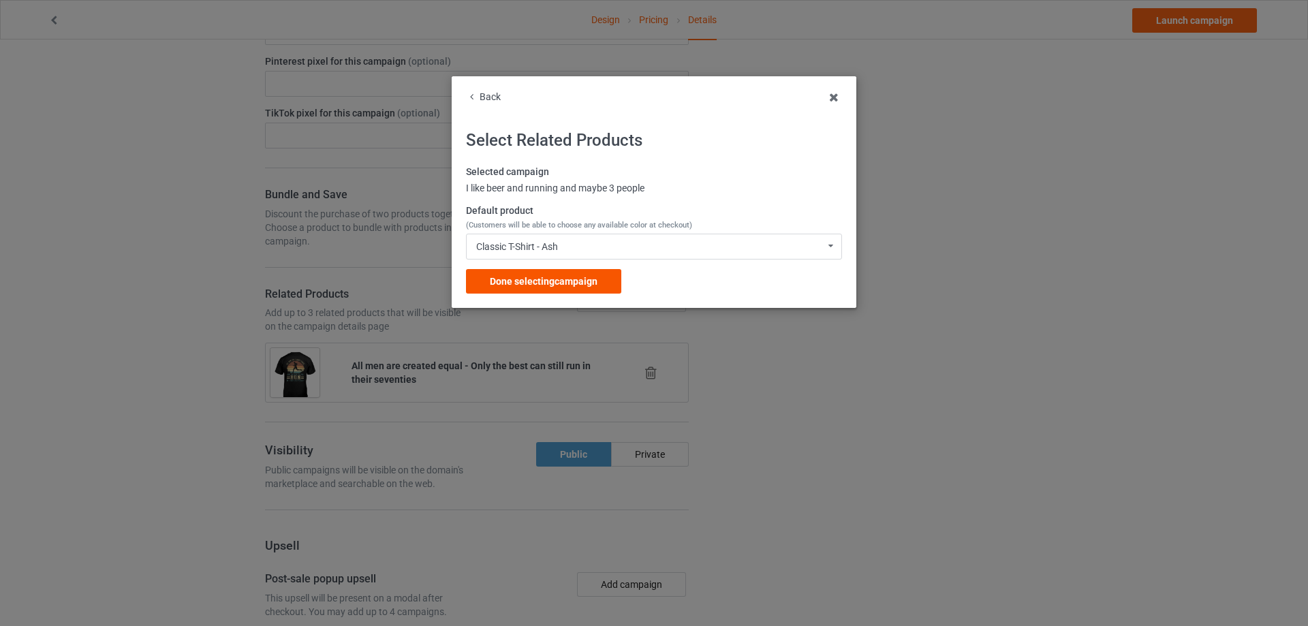
click at [586, 278] on span "Done selecting campaign" at bounding box center [544, 281] width 108 height 11
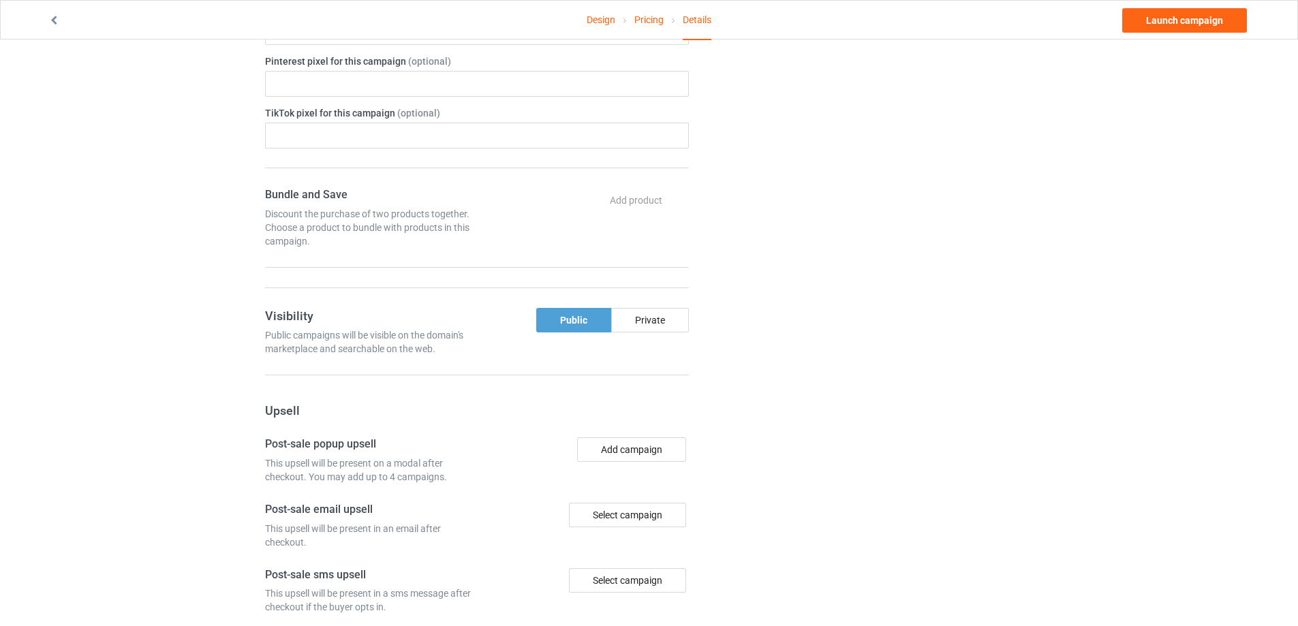
click at [805, 279] on div "Change default product or side" at bounding box center [870, 22] width 344 height 1519
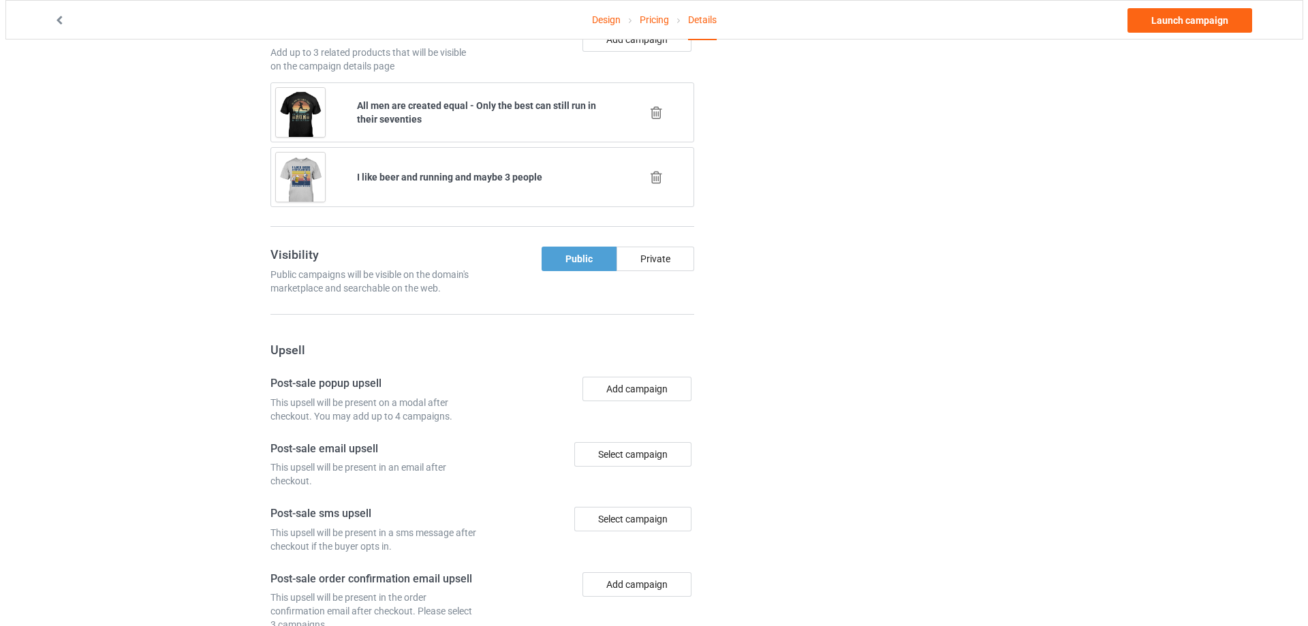
scroll to position [1022, 0]
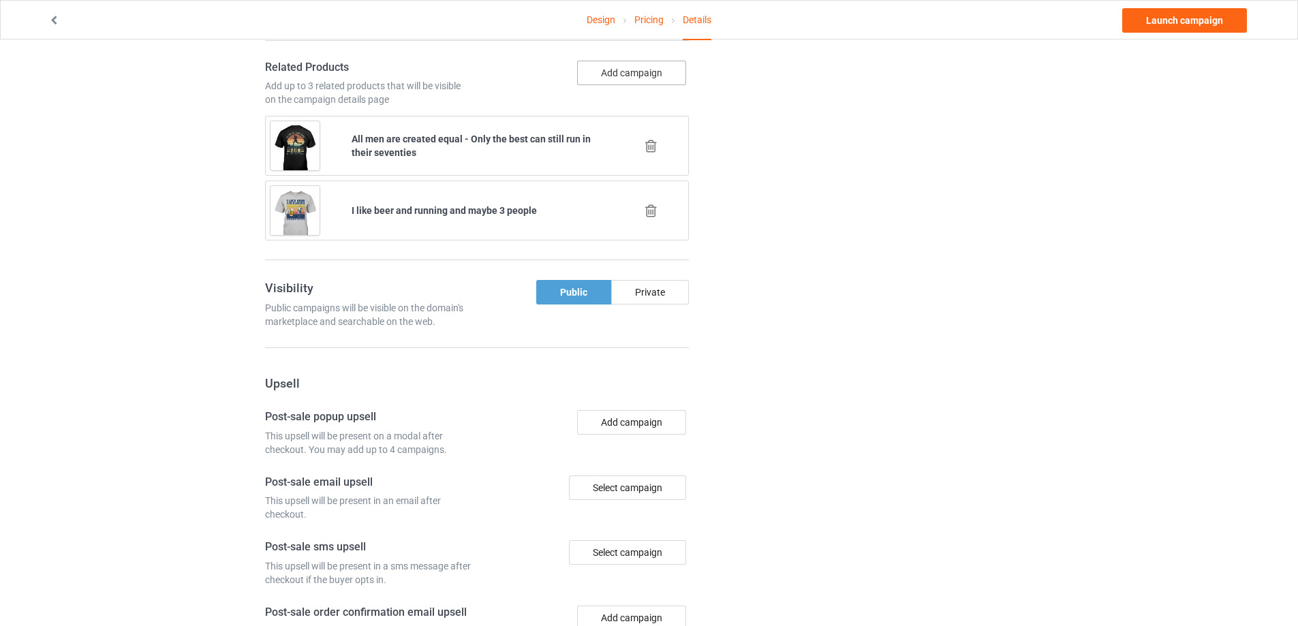
click at [643, 68] on button "Add campaign" at bounding box center [631, 73] width 109 height 25
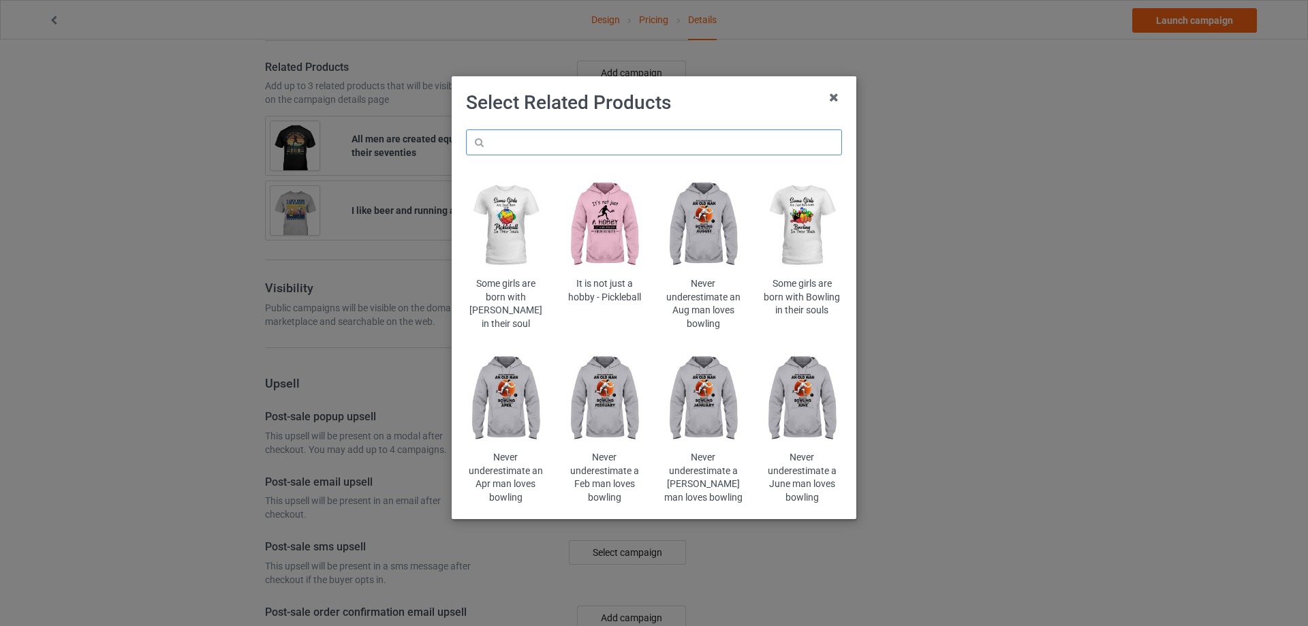
click at [628, 144] on input "text" at bounding box center [654, 142] width 376 height 26
paste input "1860316214768741"
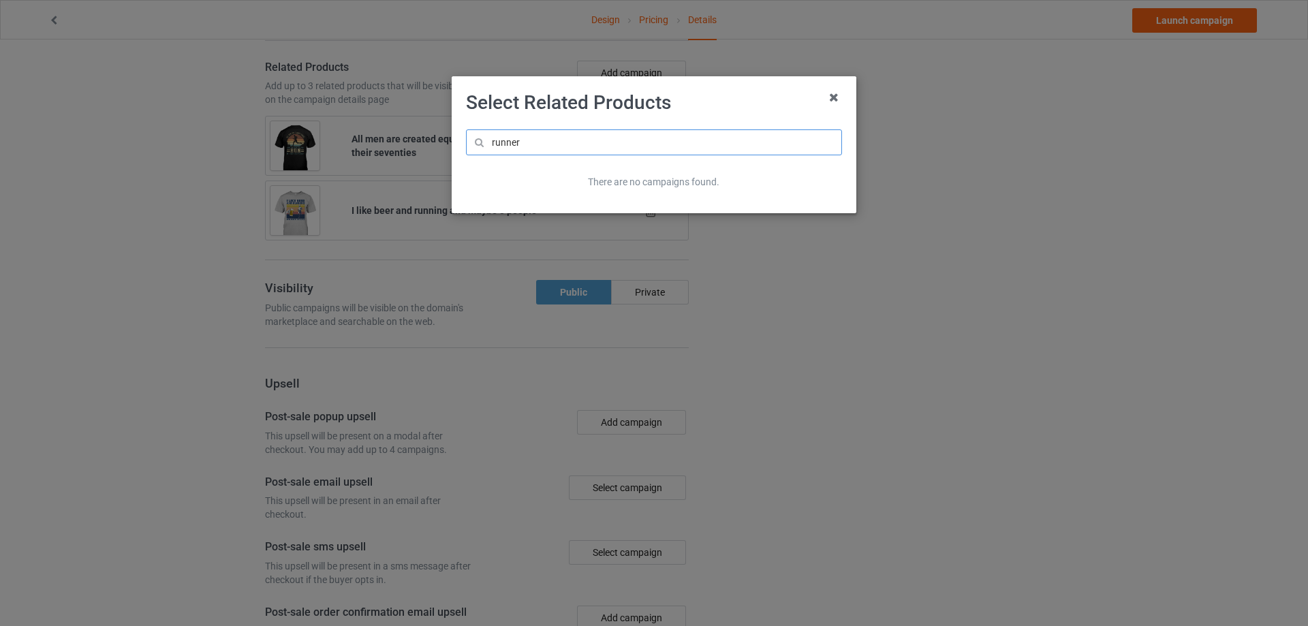
type input "runner"
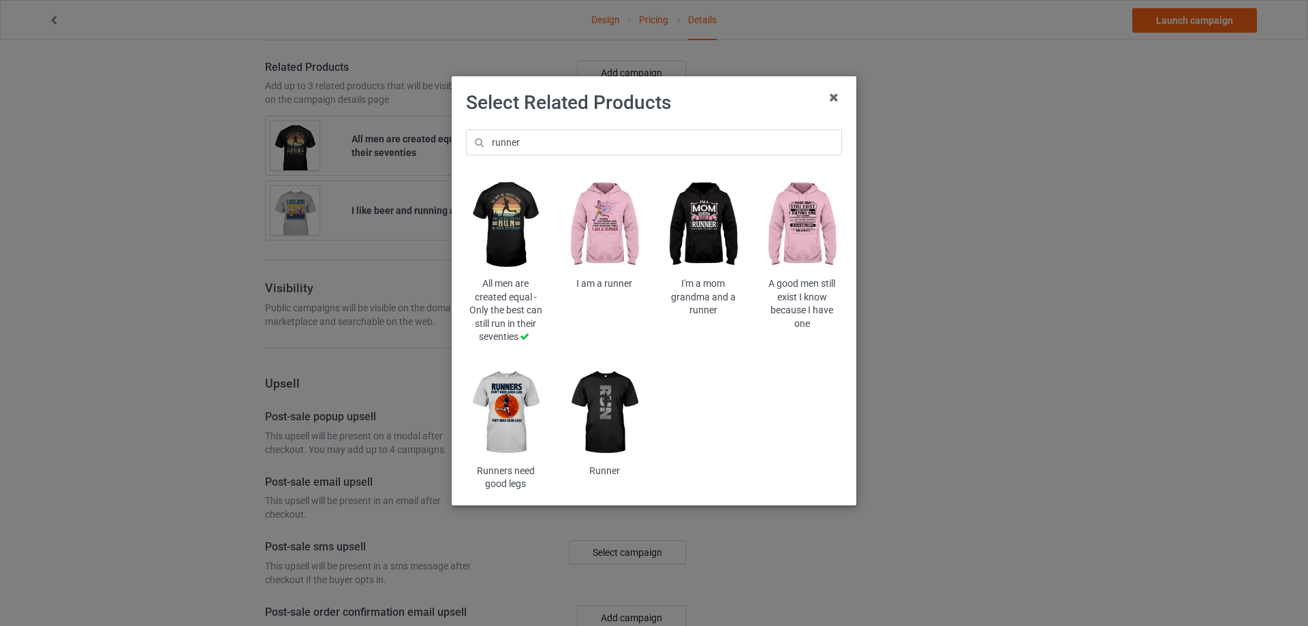
click at [611, 415] on img at bounding box center [605, 412] width 80 height 99
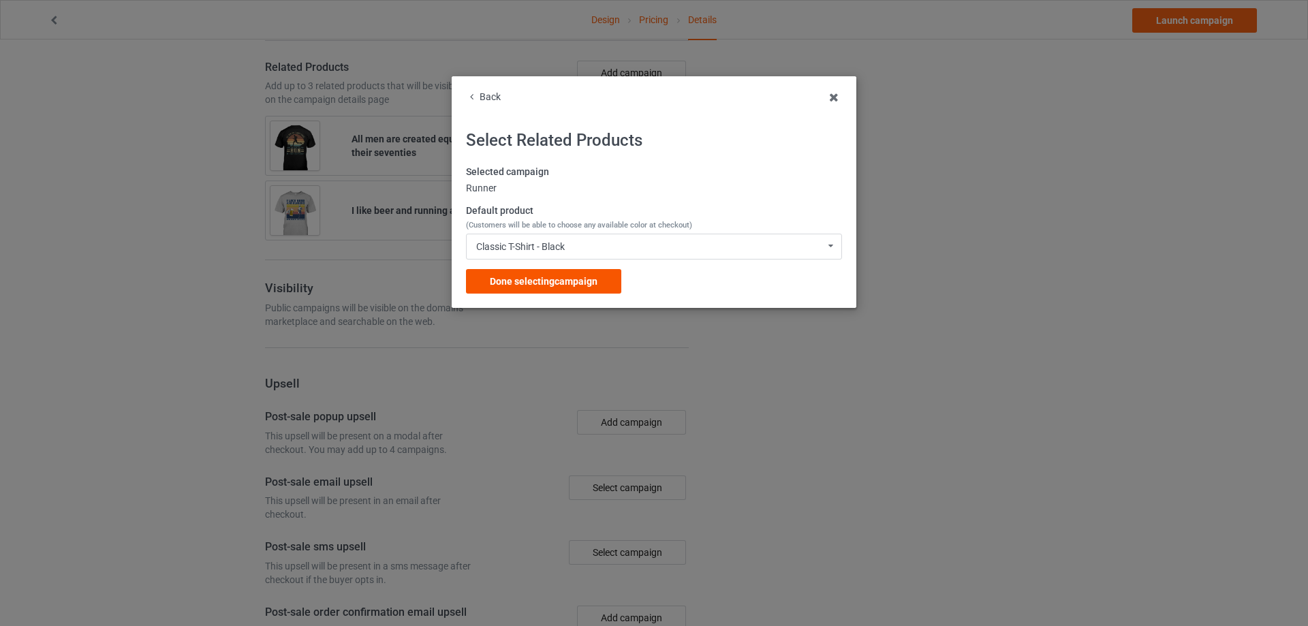
click at [542, 279] on span "Done selecting campaign" at bounding box center [544, 281] width 108 height 11
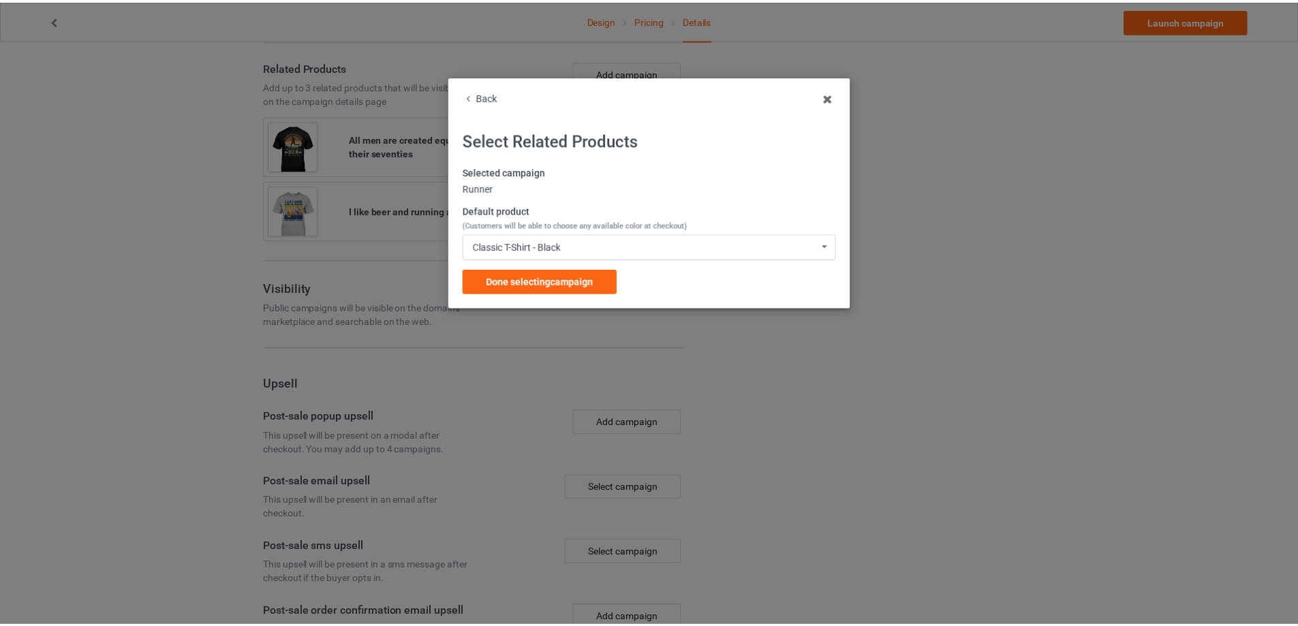
scroll to position [971, 0]
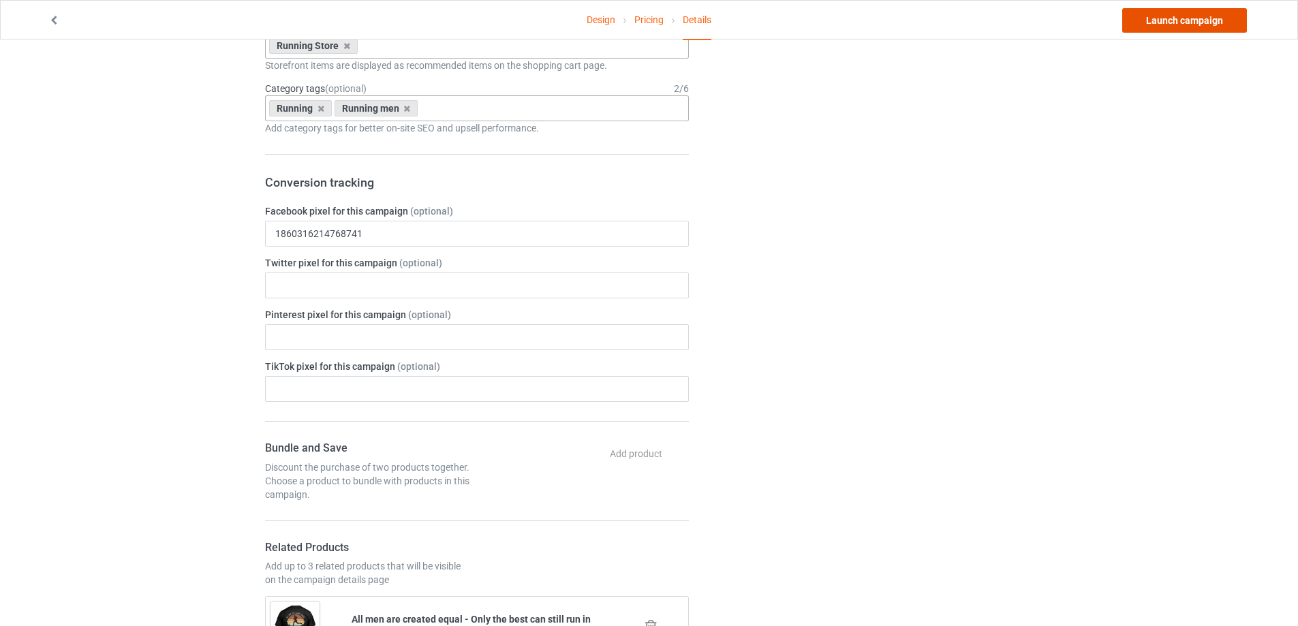
scroll to position [99, 0]
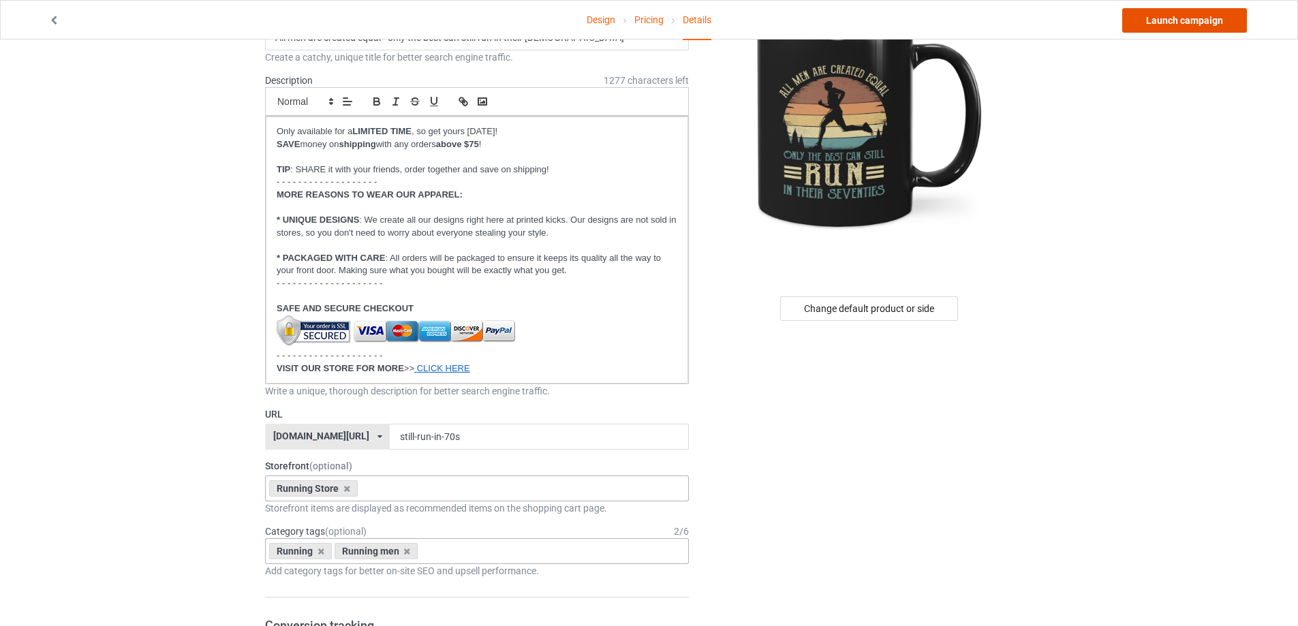
click at [1167, 19] on link "Launch campaign" at bounding box center [1184, 20] width 125 height 25
